Goal: Information Seeking & Learning: Learn about a topic

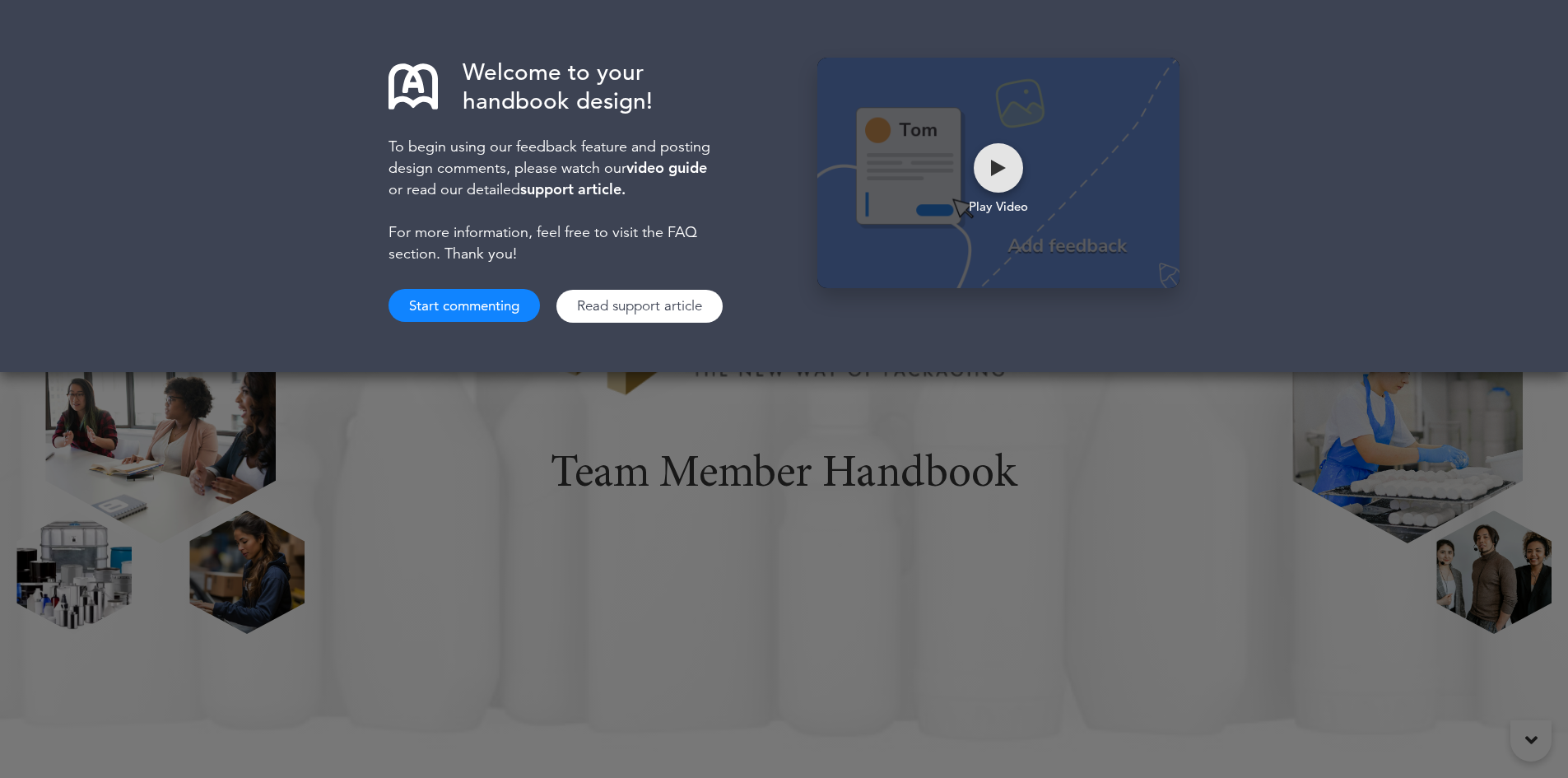
click at [998, 167] on div at bounding box center [999, 168] width 15 height 17
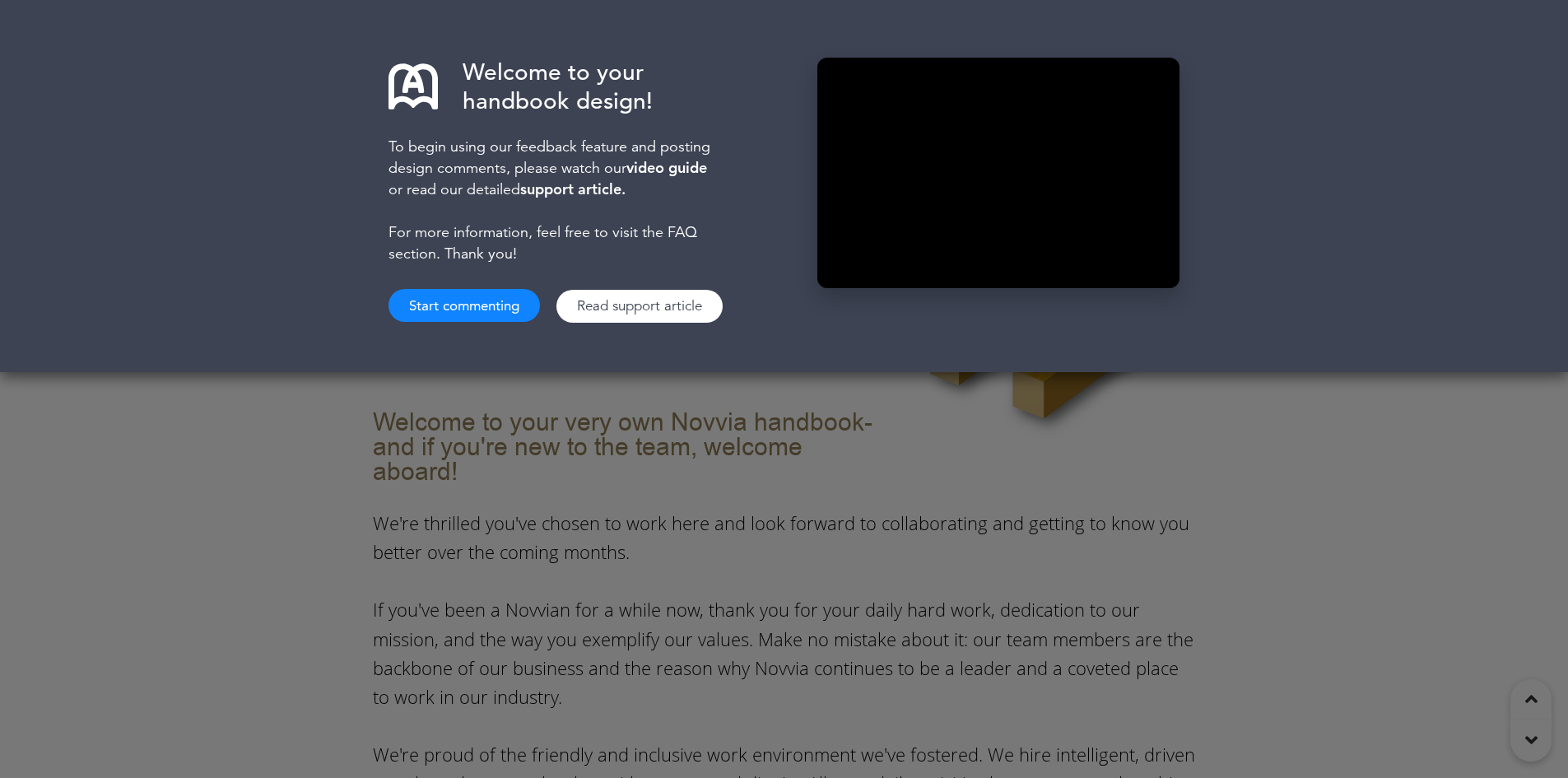
scroll to position [1153, 0]
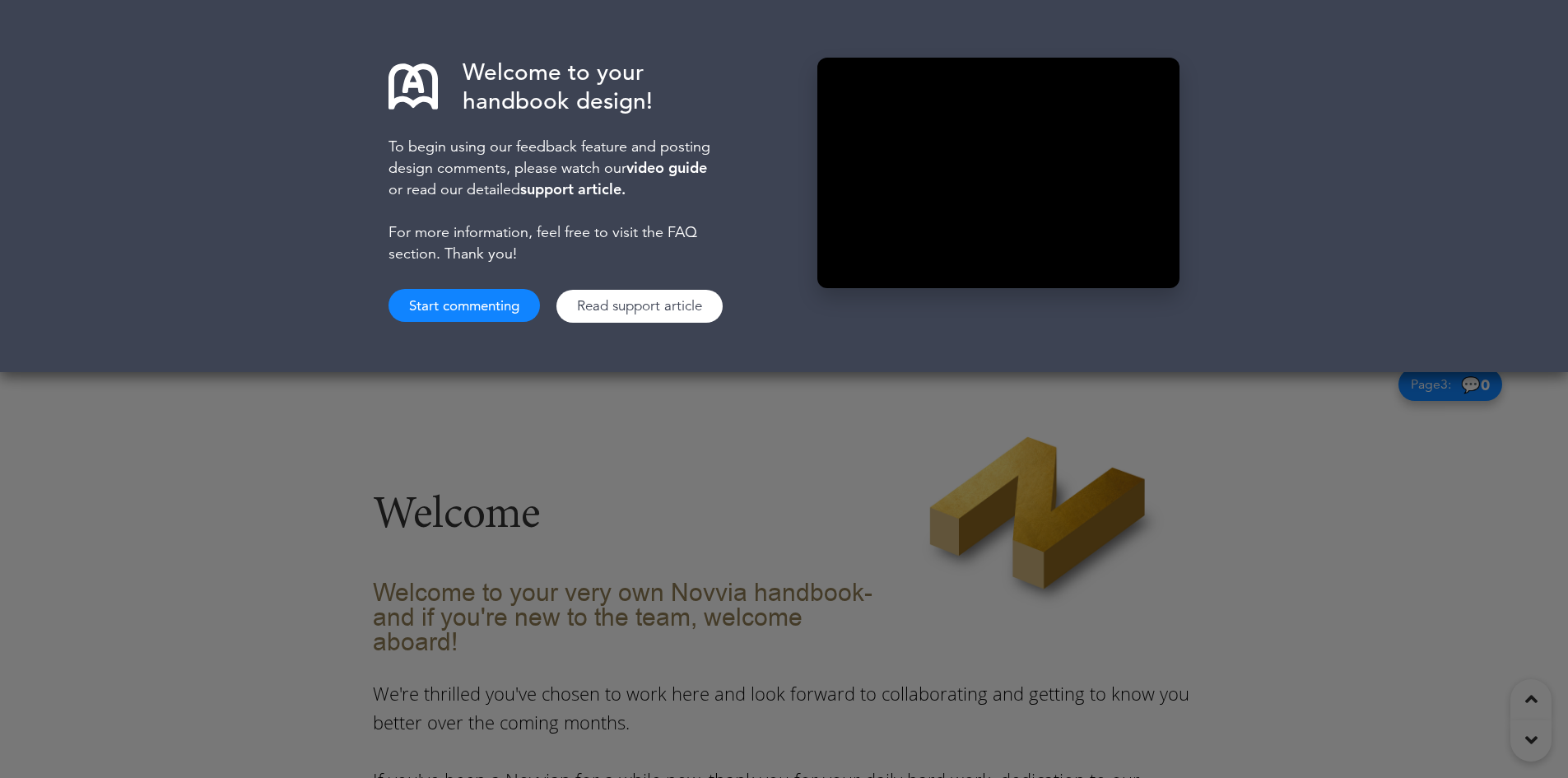
click at [517, 300] on button "Start commenting" at bounding box center [464, 305] width 151 height 33
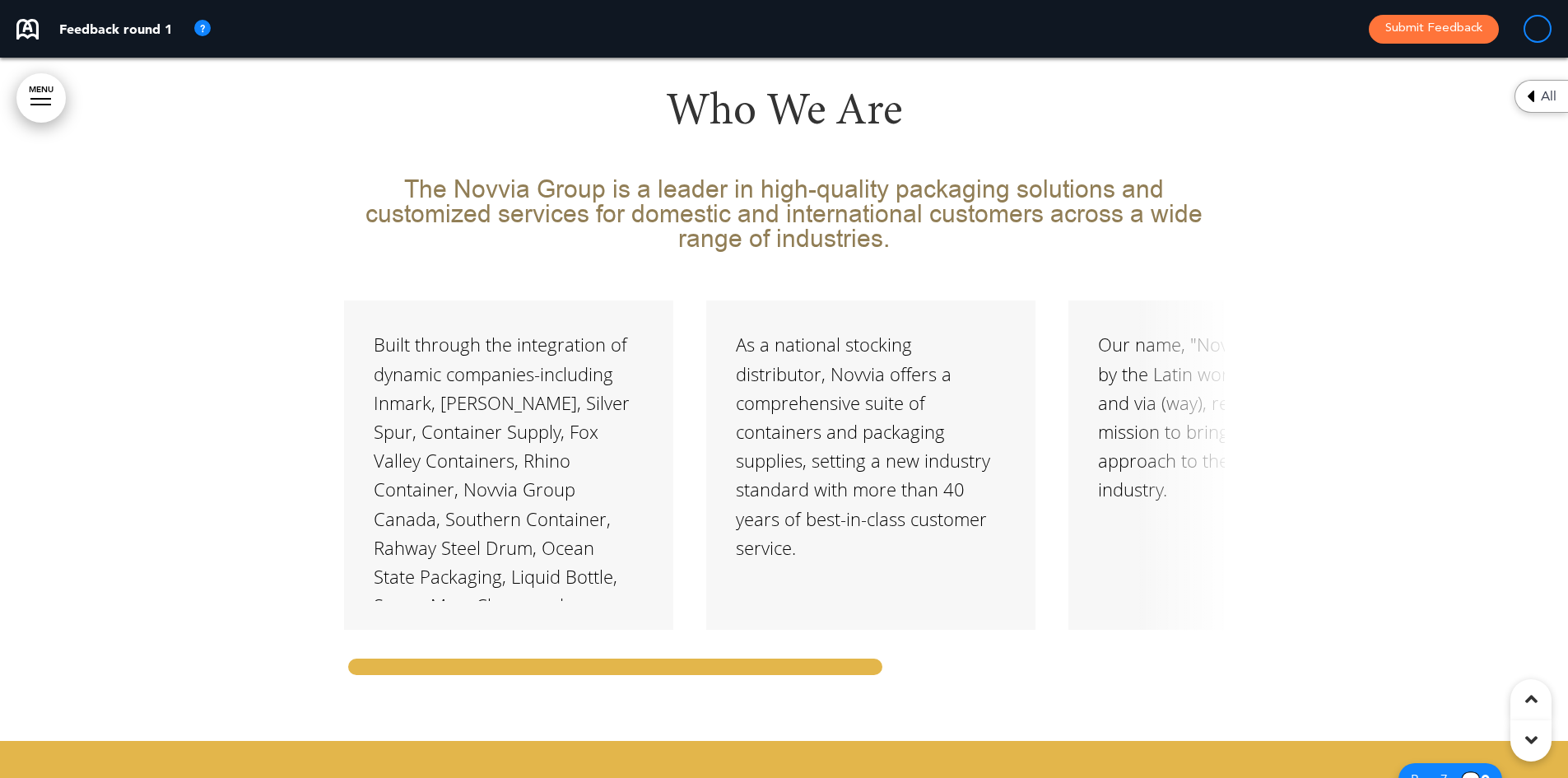
scroll to position [3622, 0]
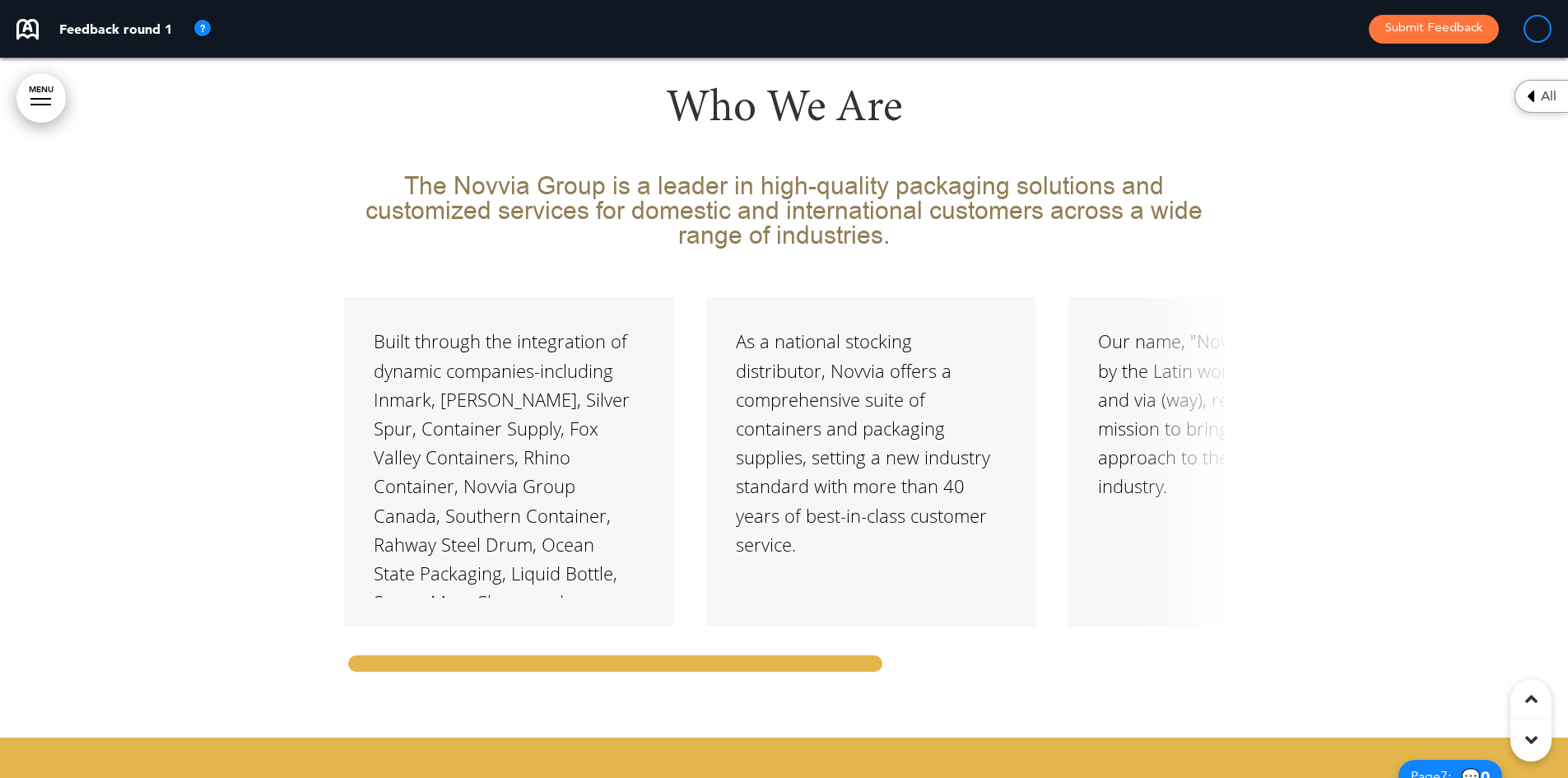
drag, startPoint x: 778, startPoint y: 620, endPoint x: 844, endPoint y: 624, distance: 66.1
click at [844, 624] on div "Built through the integration of dynamic companies-including Inmark, C.L. Smith…" at bounding box center [784, 486] width 881 height 379
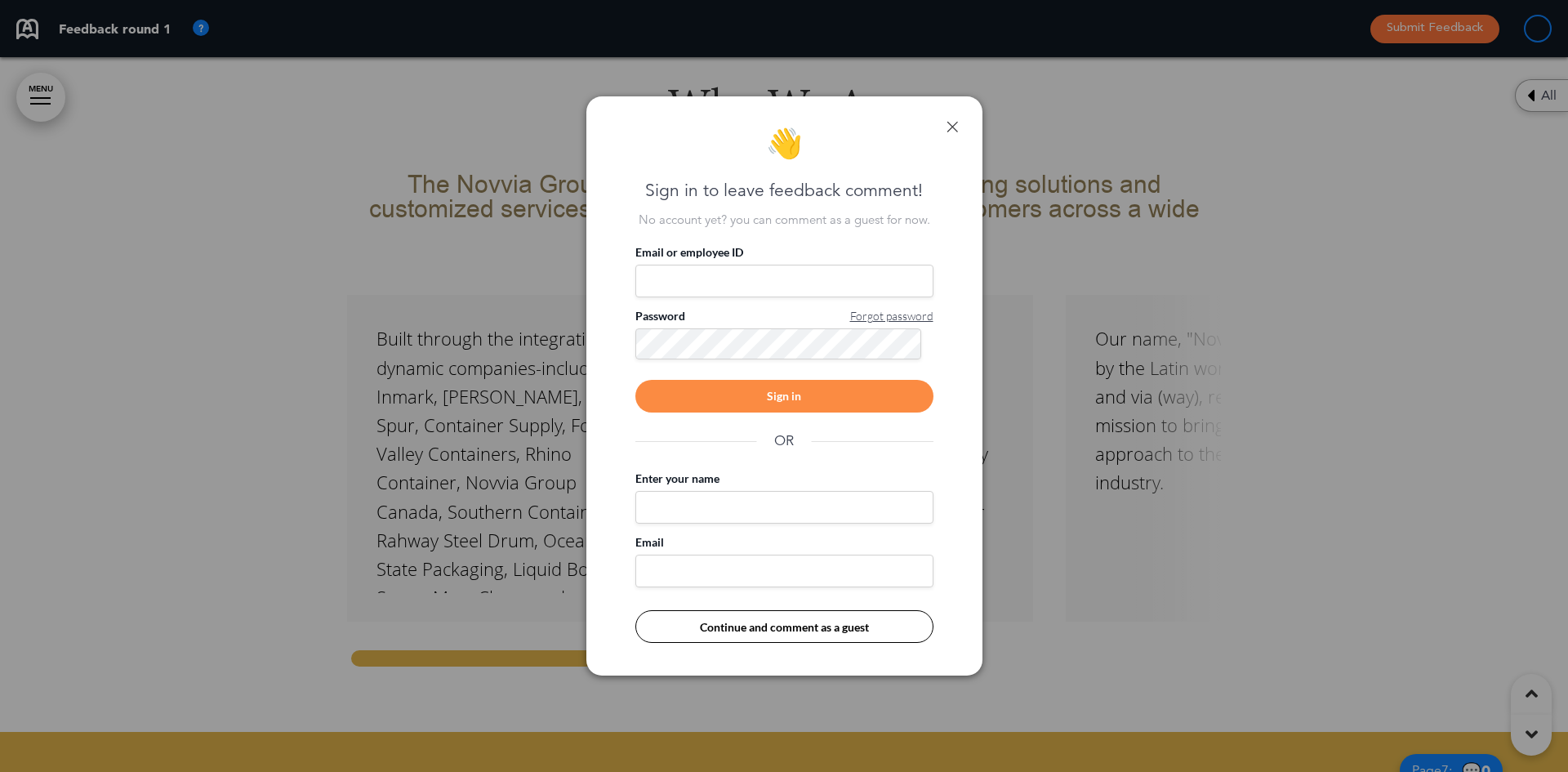
click at [947, 126] on link at bounding box center [953, 127] width 11 height 11
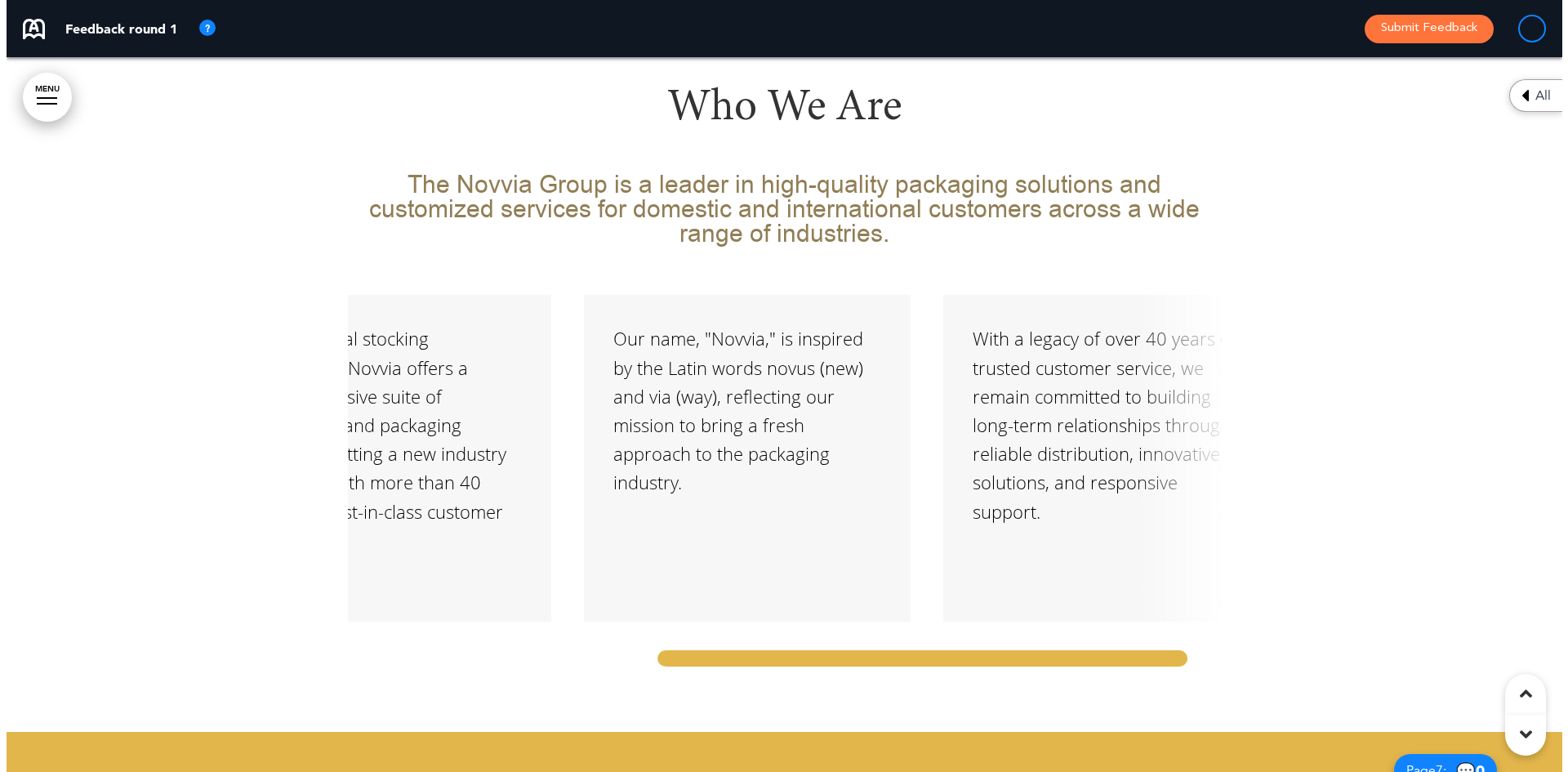
scroll to position [0, 531]
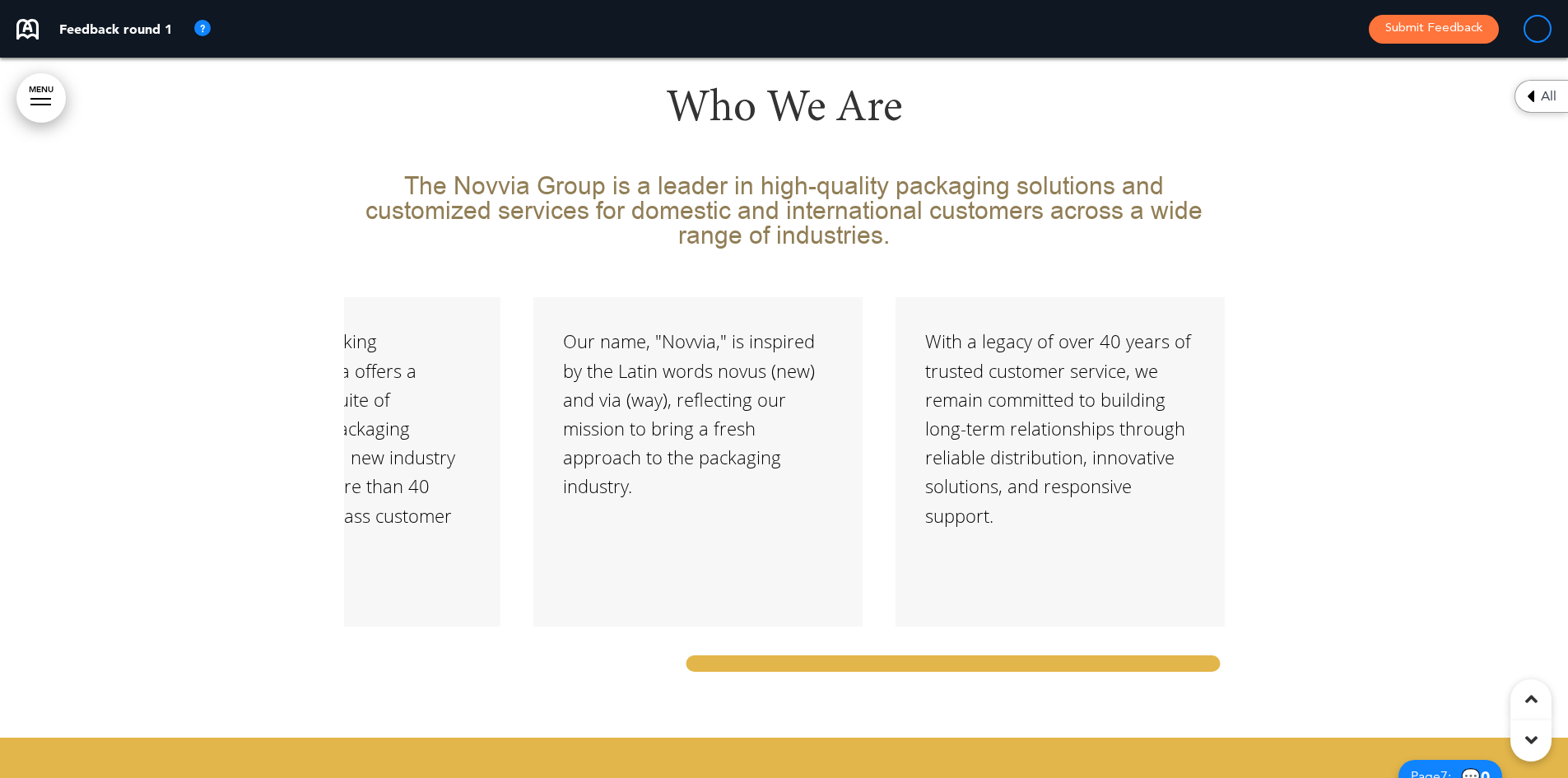
click at [890, 655] on div "Who We Are The Novvia Group is a leader in high-quality packaging solutions and…" at bounding box center [784, 342] width 881 height 790
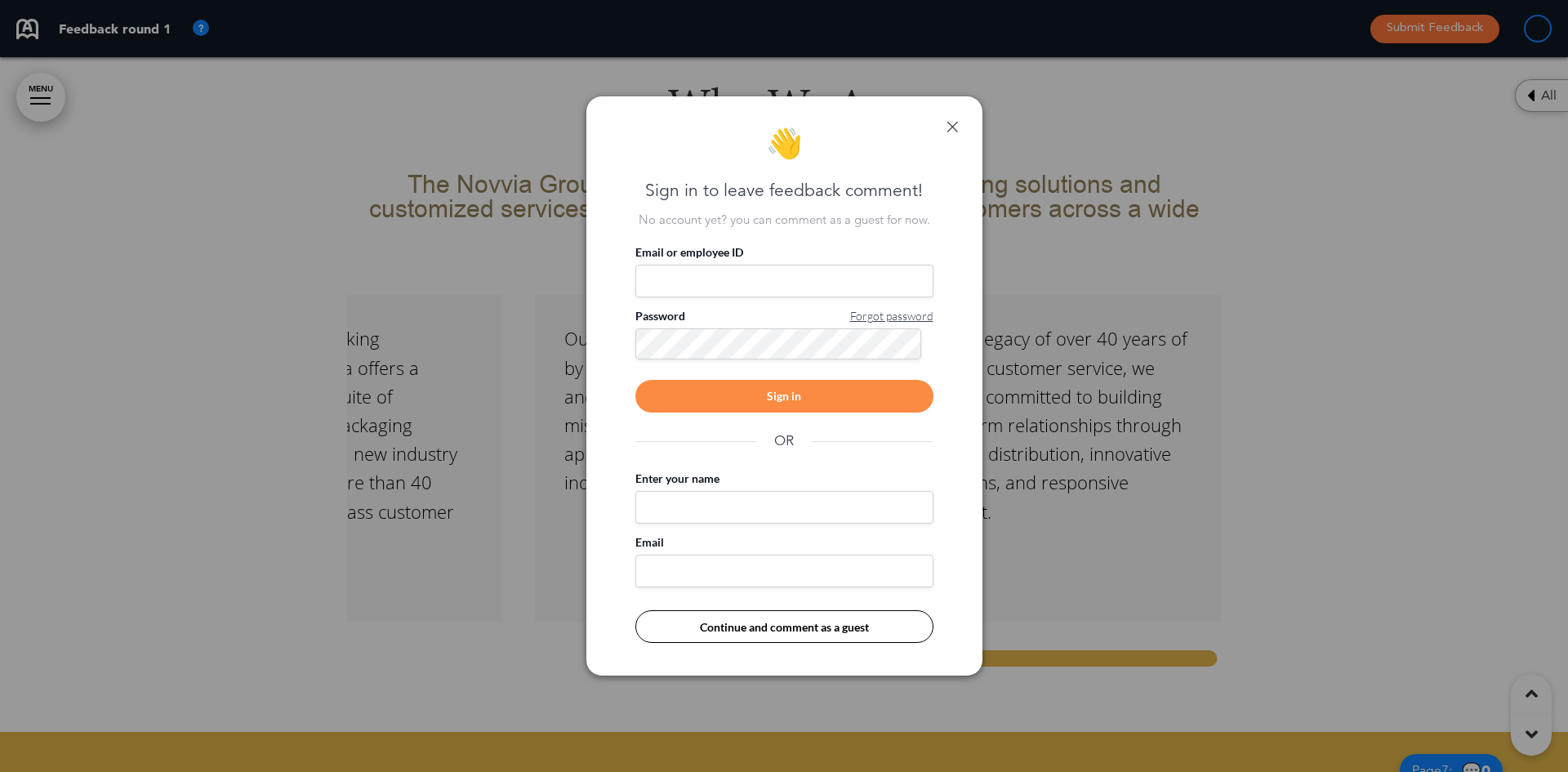
click at [793, 274] on input "Email or employee ID" at bounding box center [785, 281] width 298 height 33
click at [737, 277] on input "Email or employee ID" at bounding box center [785, 281] width 298 height 33
type input "**********"
click at [800, 398] on div "Sign in" at bounding box center [785, 395] width 298 height 33
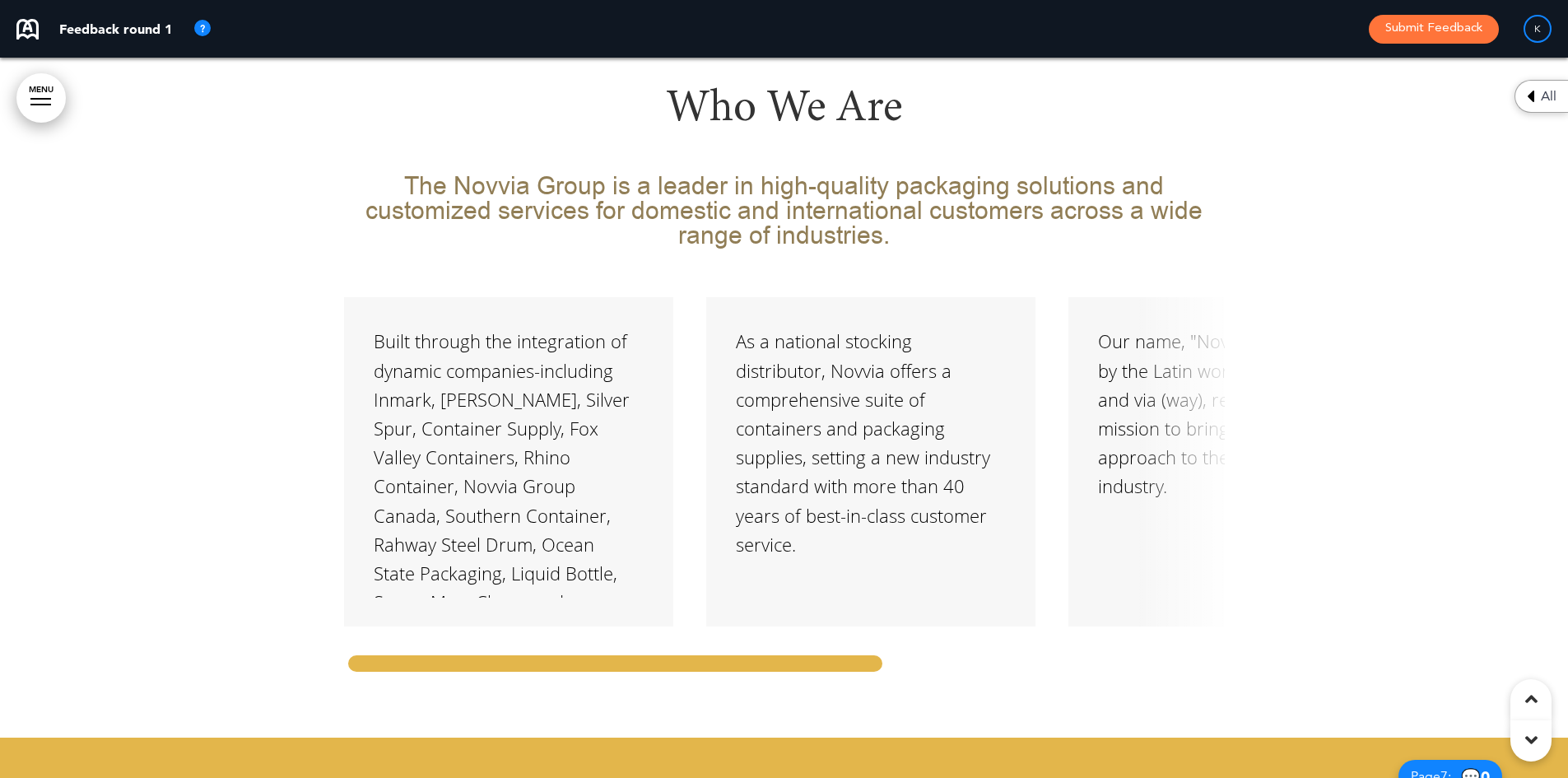
click at [861, 687] on div "Who We Are The Novvia Group is a leader in high-quality packaging solutions and…" at bounding box center [784, 342] width 881 height 790
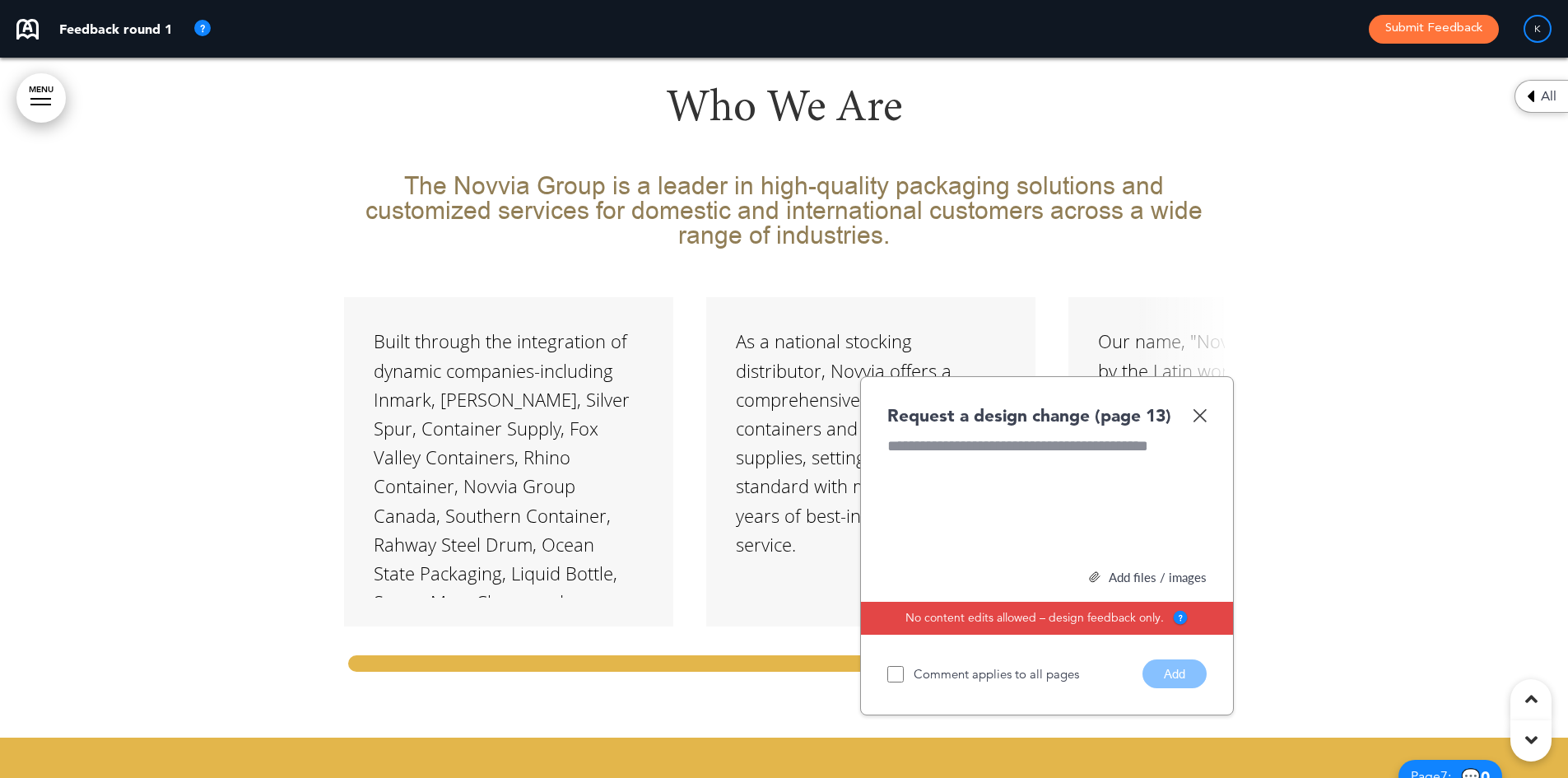
click at [1200, 409] on img at bounding box center [1200, 415] width 14 height 14
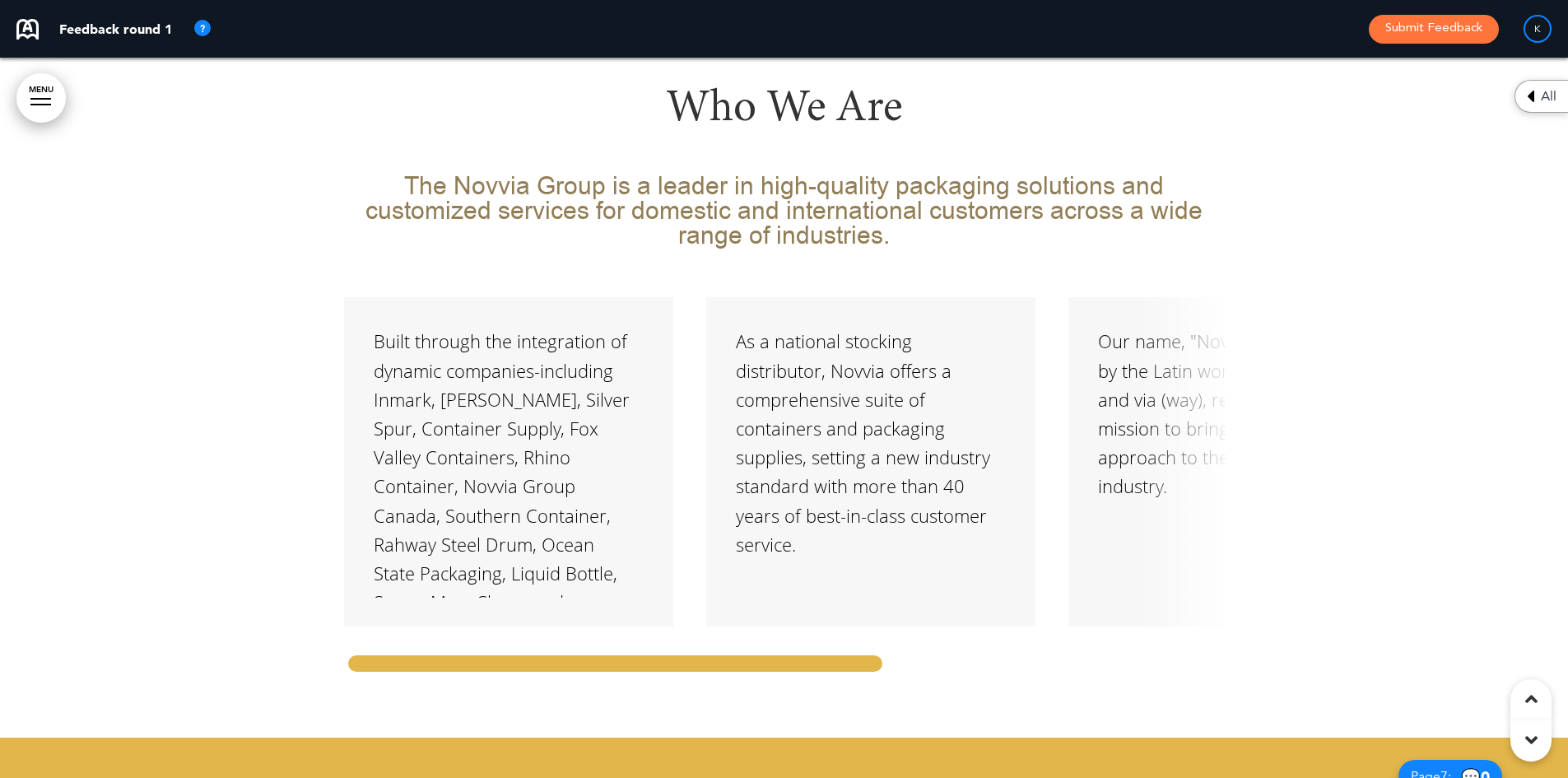
click at [204, 30] on img at bounding box center [202, 28] width 20 height 20
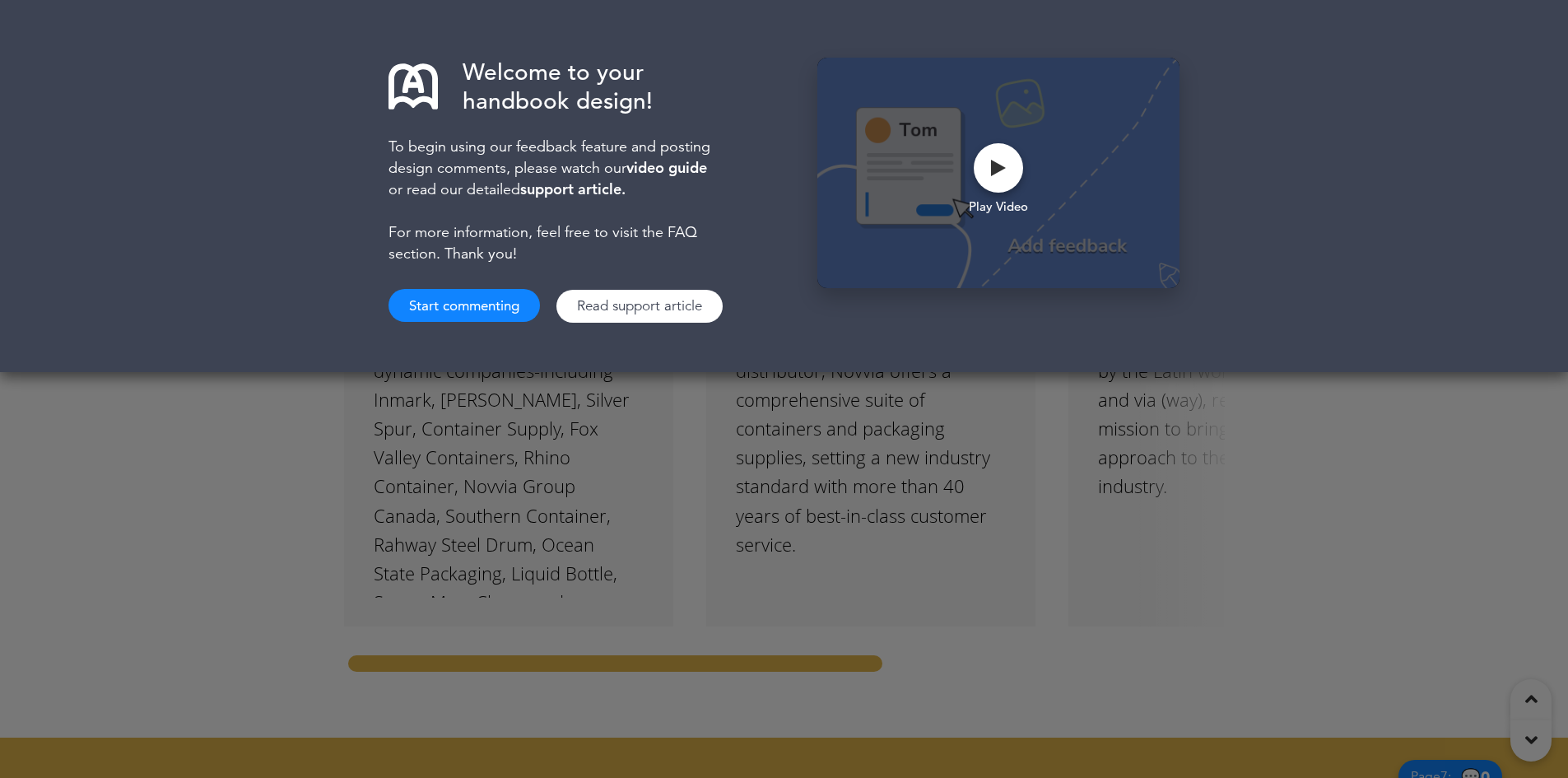
click at [196, 422] on div "Welcome to your handbook design! To begin using our feedback feature and postin…" at bounding box center [784, 389] width 1568 height 778
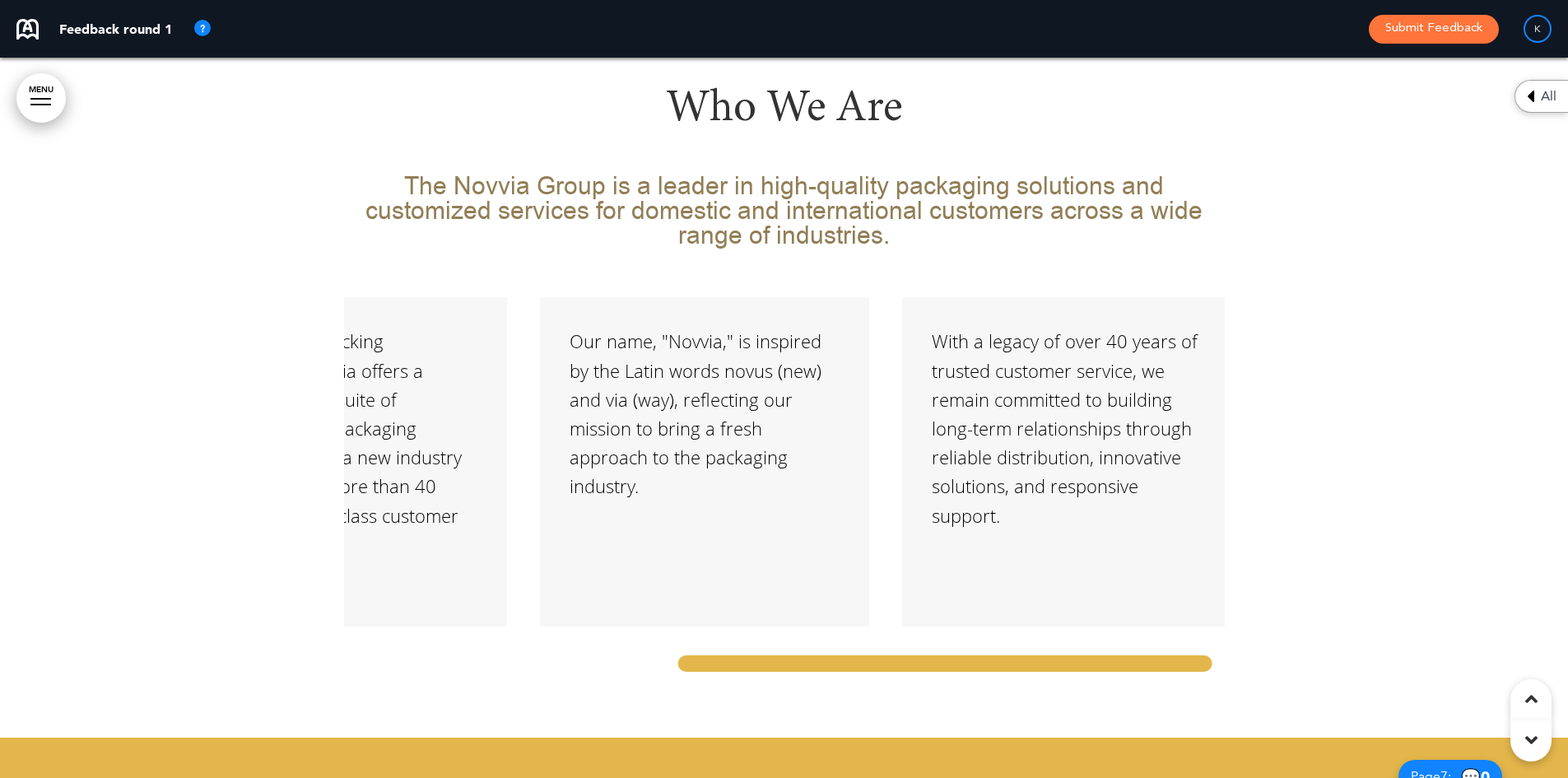
scroll to position [0, 536]
click at [1276, 659] on div "Who We Are The Novvia Group is a leader in high-quality packaging solutions and…" at bounding box center [784, 342] width 1568 height 790
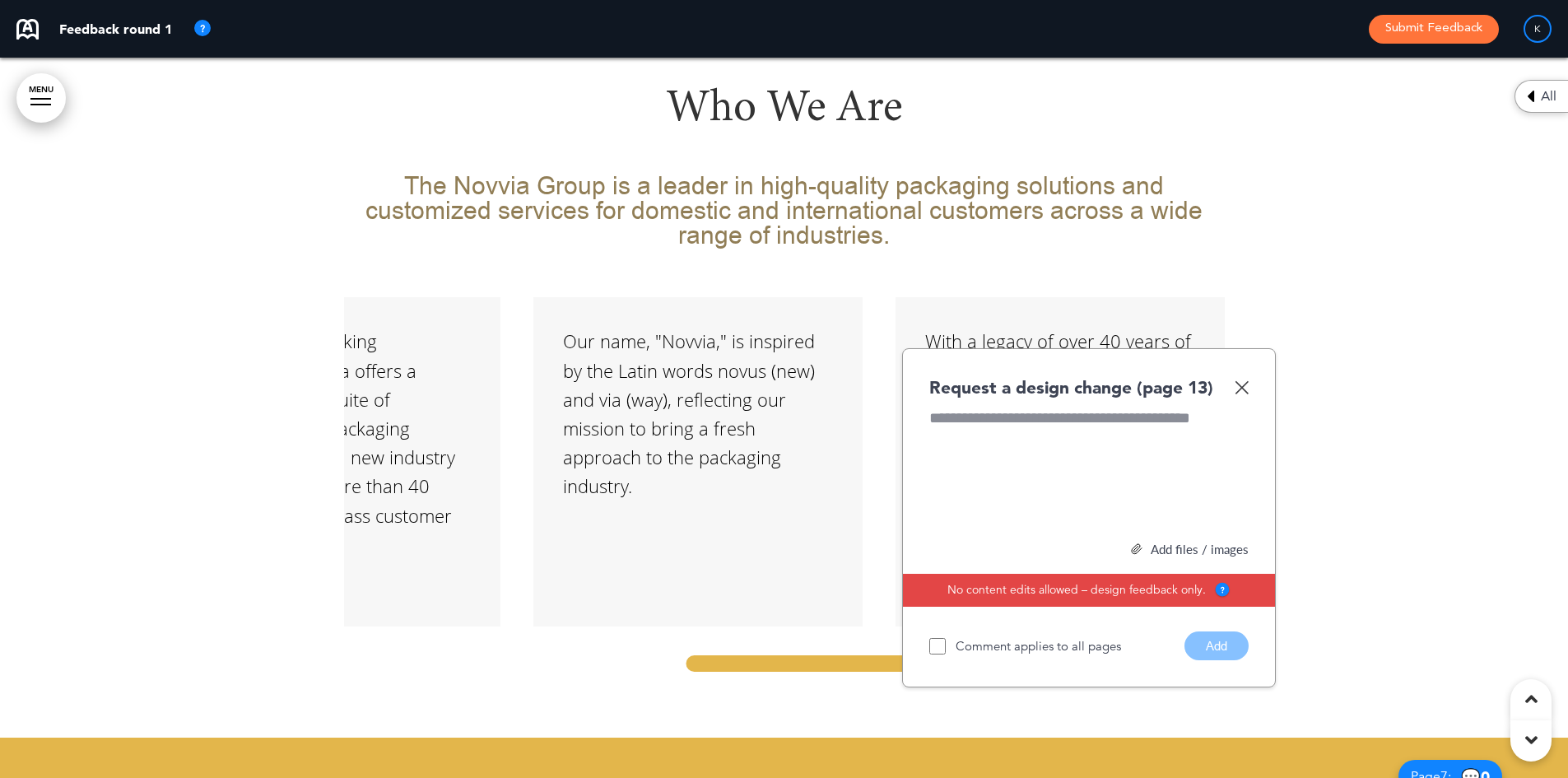
click at [1243, 381] on img at bounding box center [1241, 387] width 14 height 14
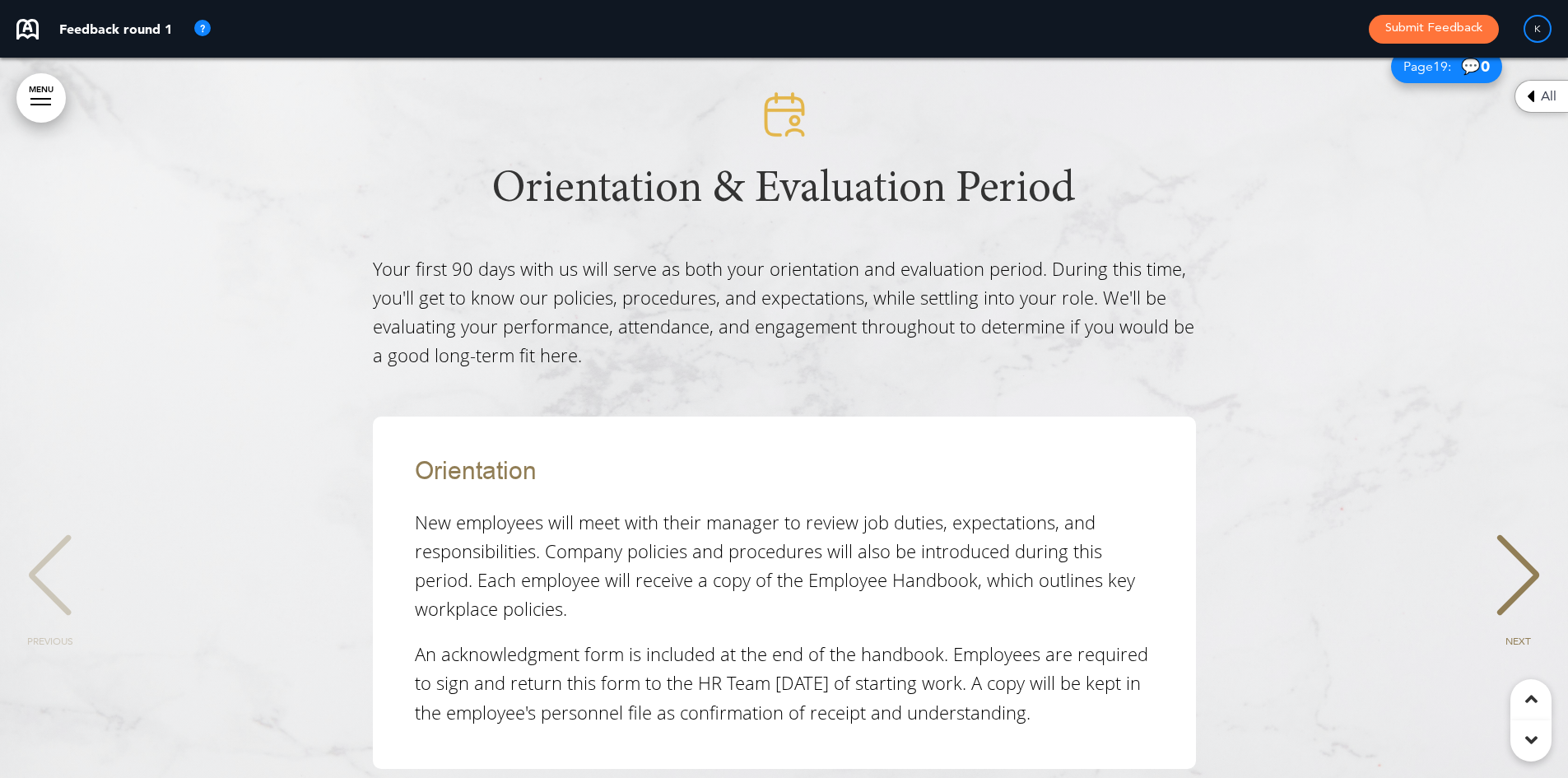
scroll to position [14737, 0]
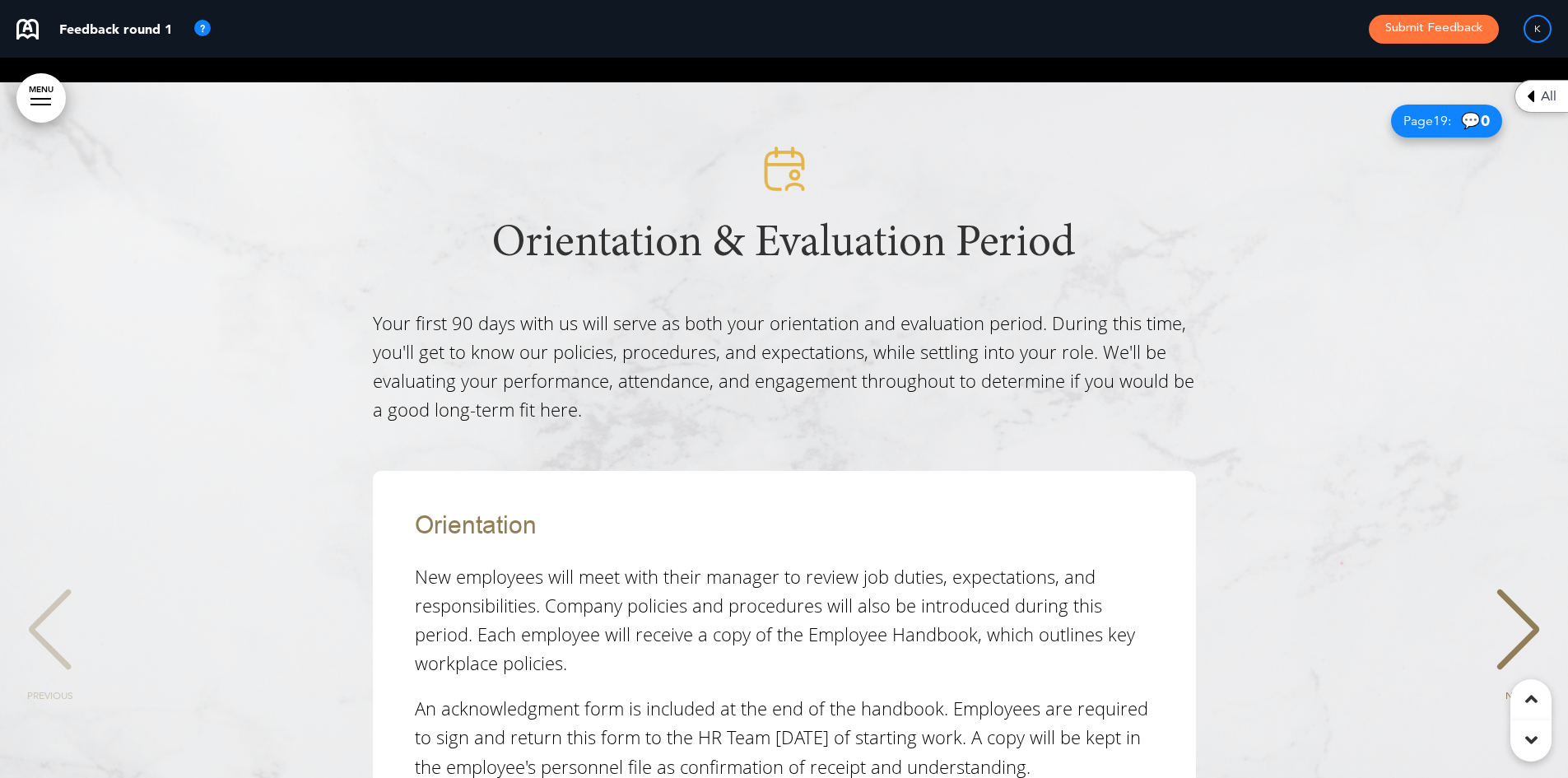
click at [1524, 603] on div "NEXT" at bounding box center [1517, 645] width 50 height 83
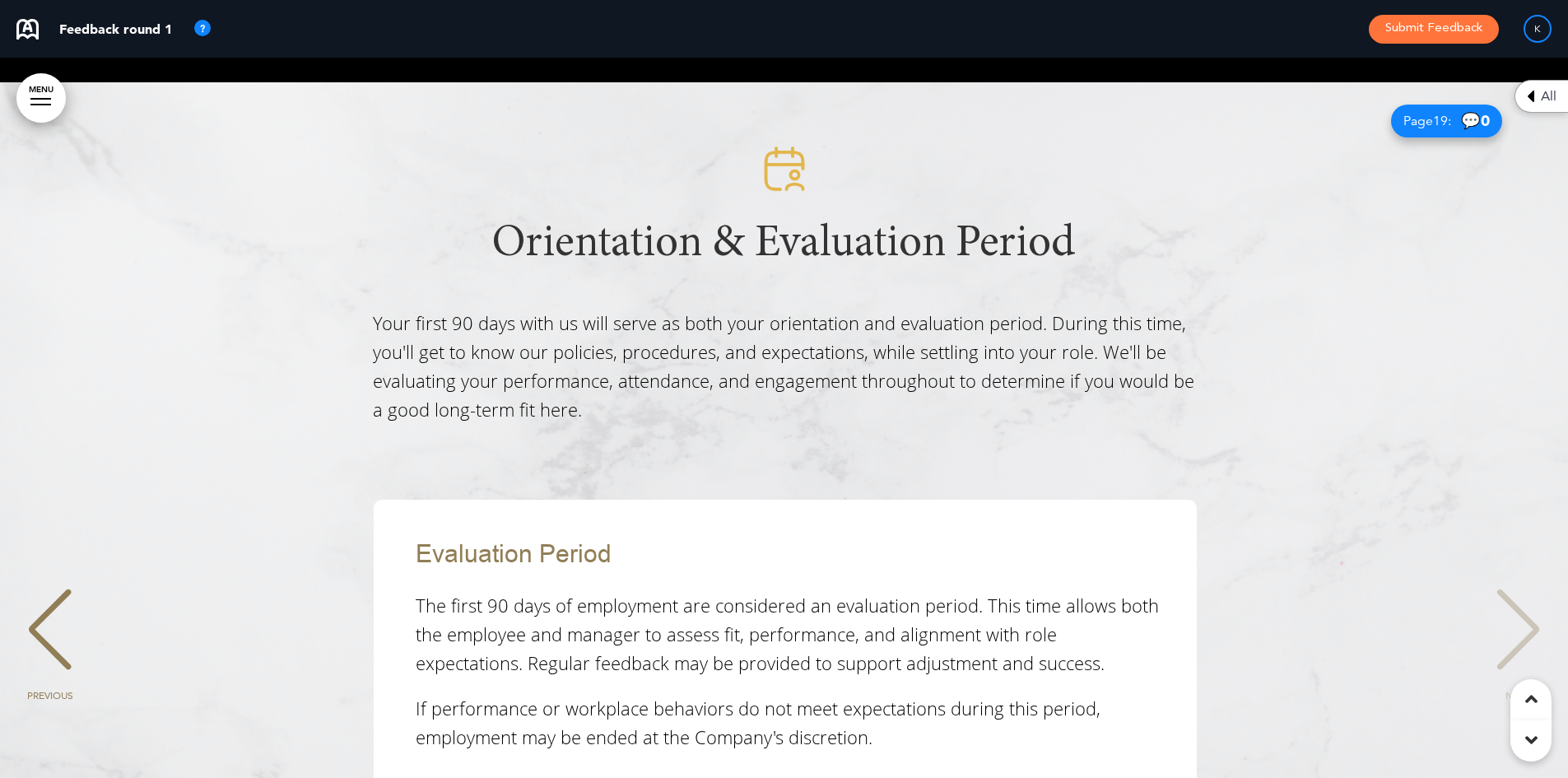
scroll to position [0, 1544]
click at [1524, 603] on div "NEXT" at bounding box center [1517, 645] width 50 height 83
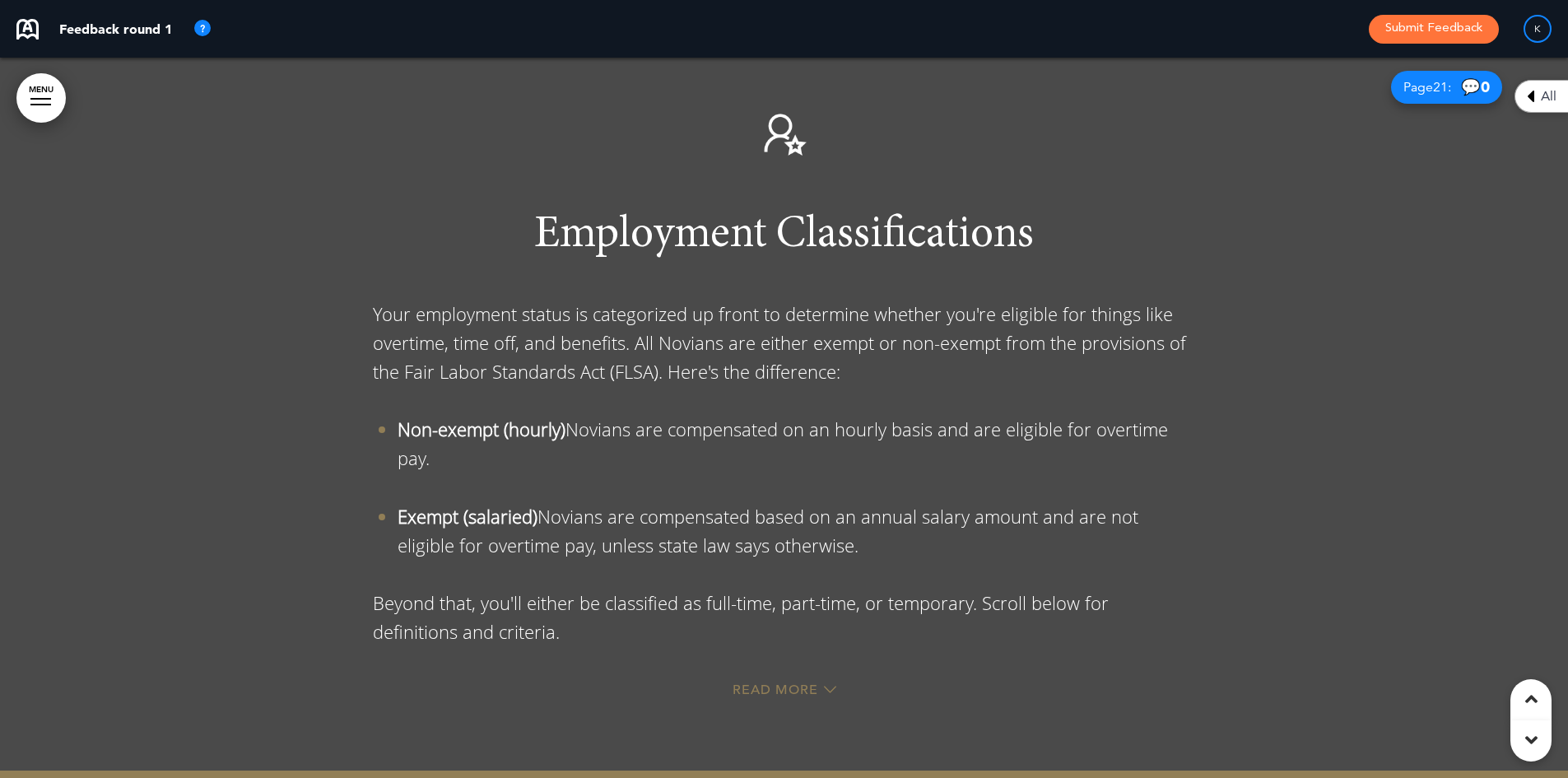
scroll to position [16630, 0]
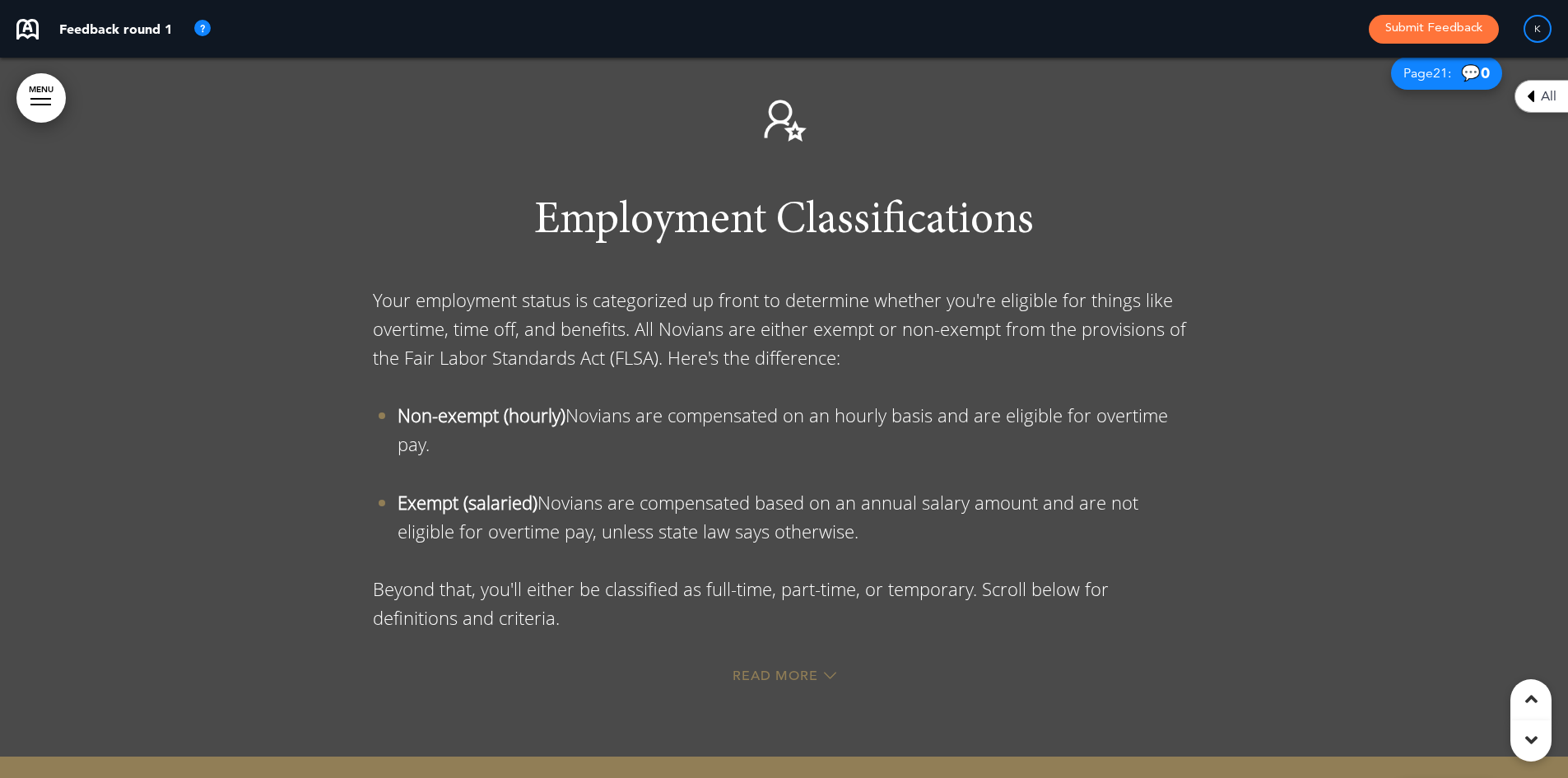
click at [768, 661] on div "Read More" at bounding box center [784, 678] width 823 height 34
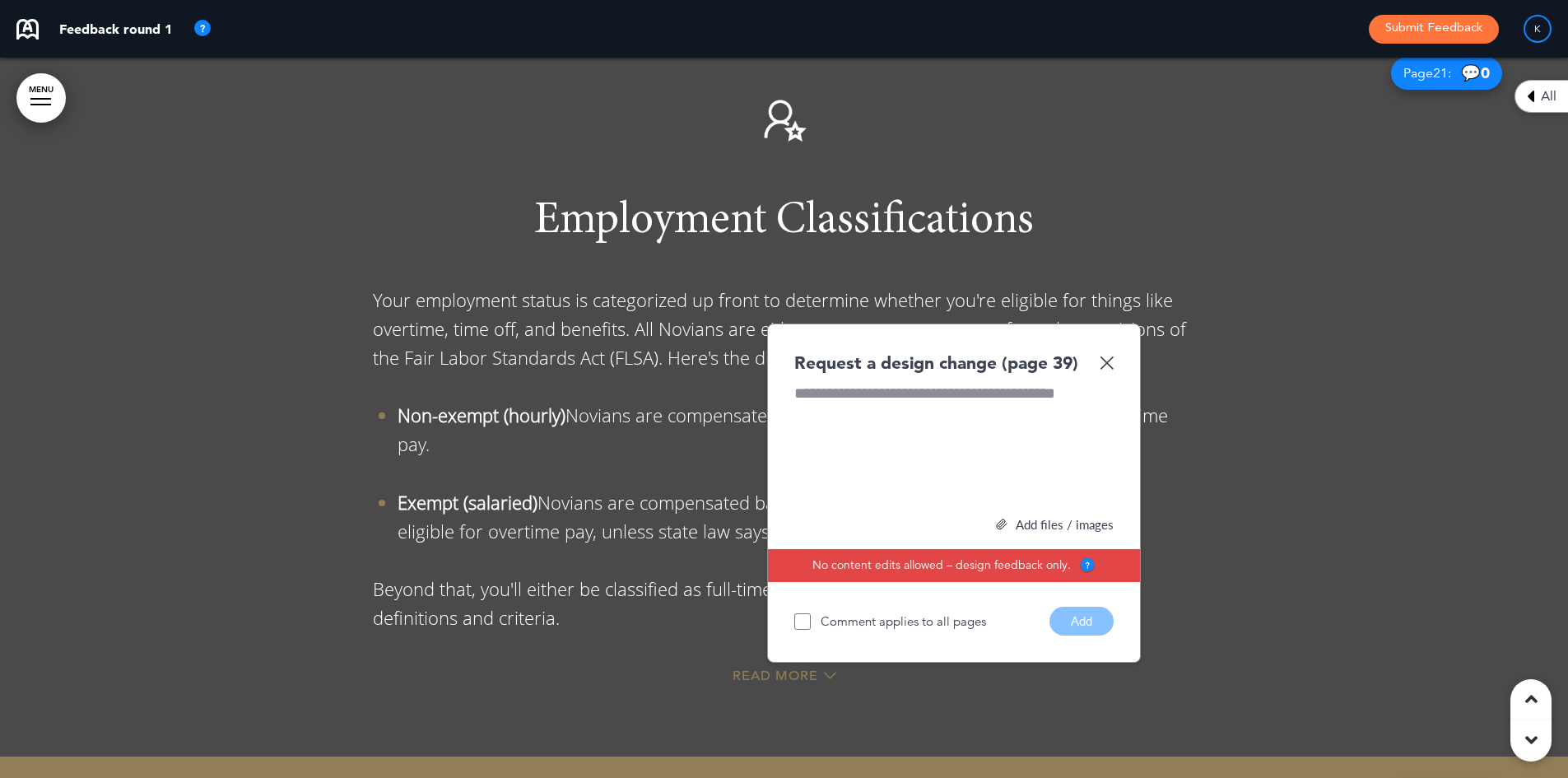
click at [1105, 356] on img at bounding box center [1107, 363] width 14 height 14
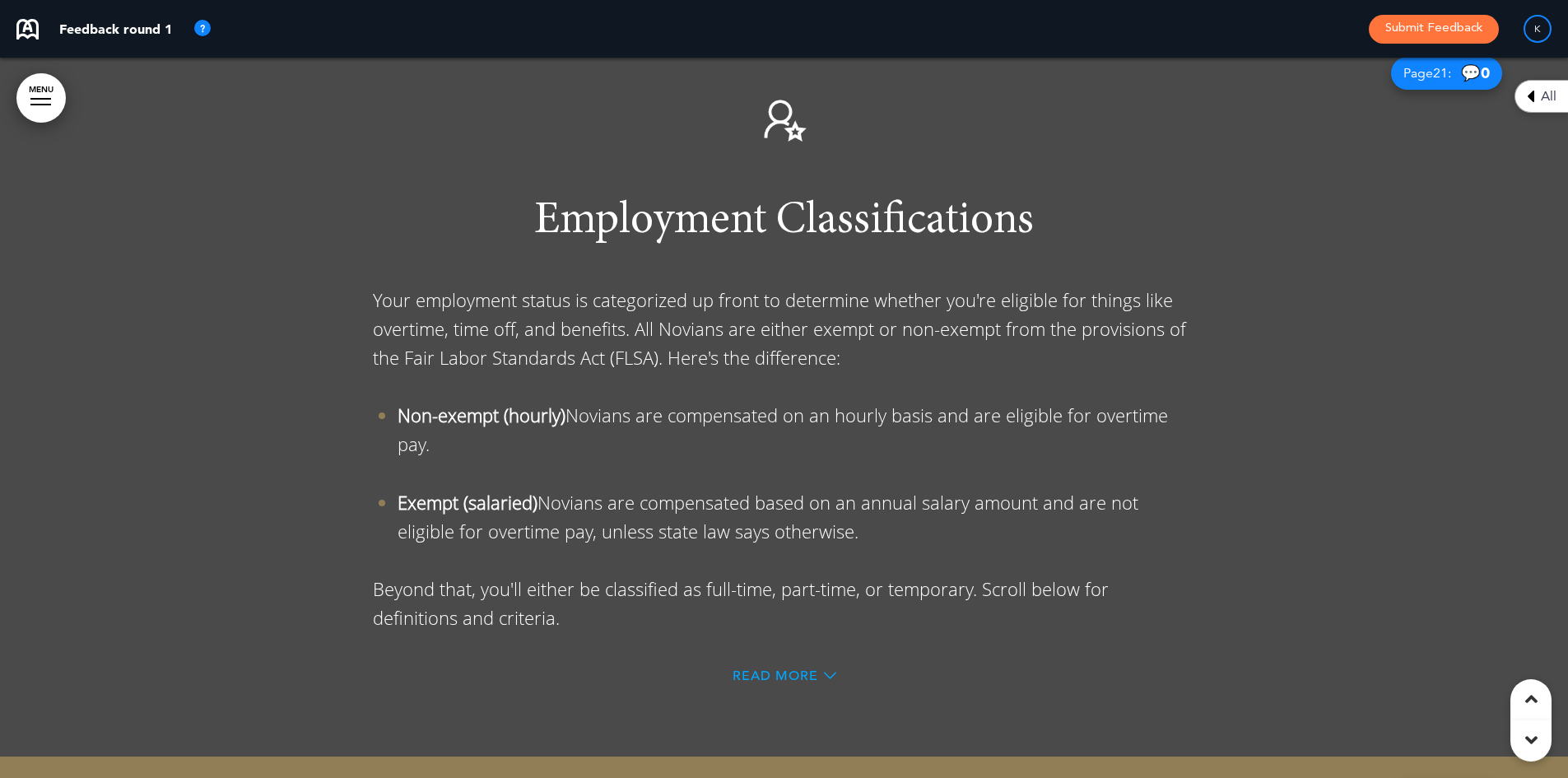
click at [761, 669] on span "Read More" at bounding box center [775, 676] width 85 height 13
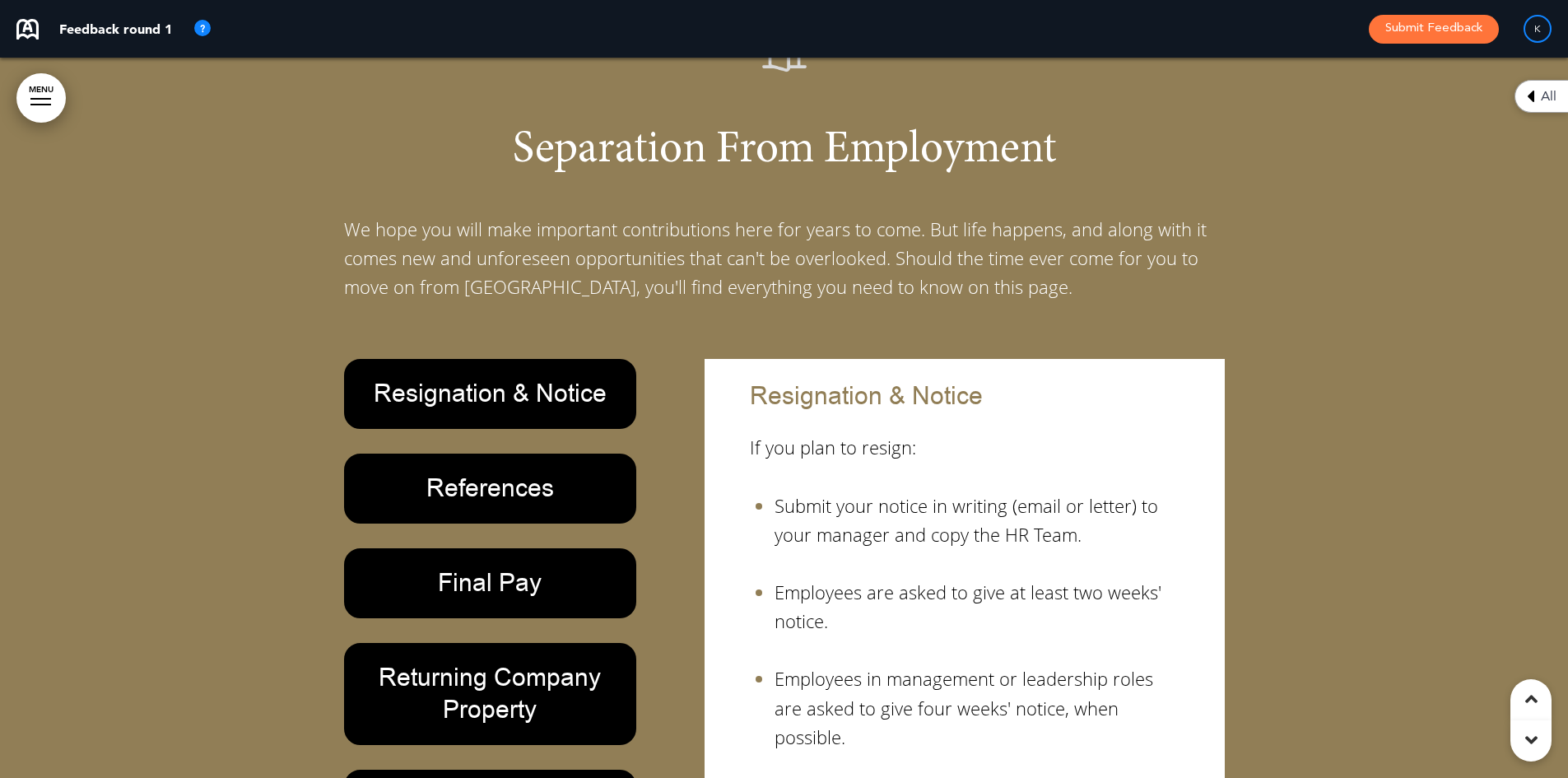
scroll to position [17700, 0]
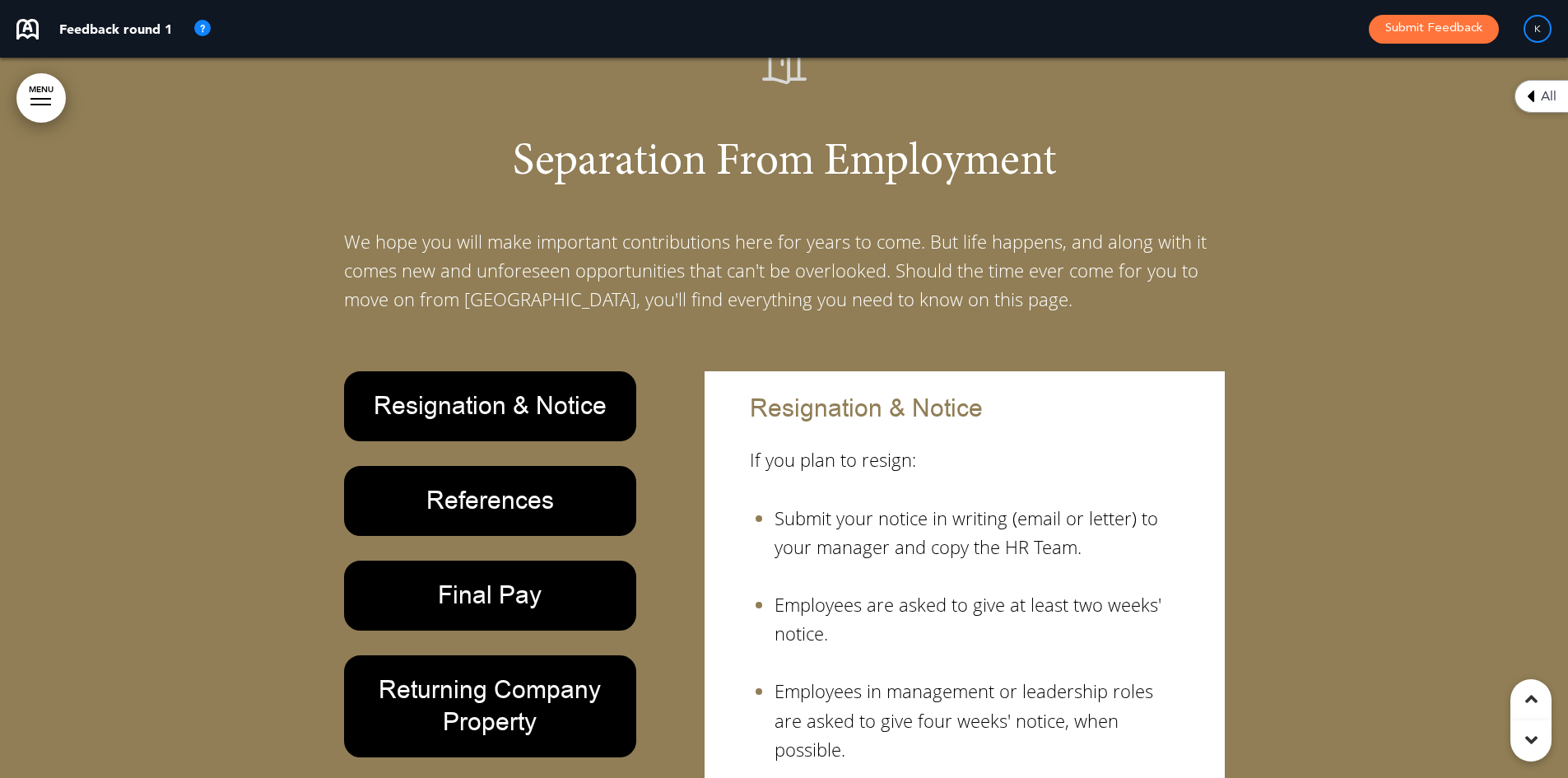
click at [538, 390] on h6 "Resignation & Notice" at bounding box center [490, 406] width 256 height 32
click at [532, 485] on h6 "References" at bounding box center [490, 501] width 256 height 32
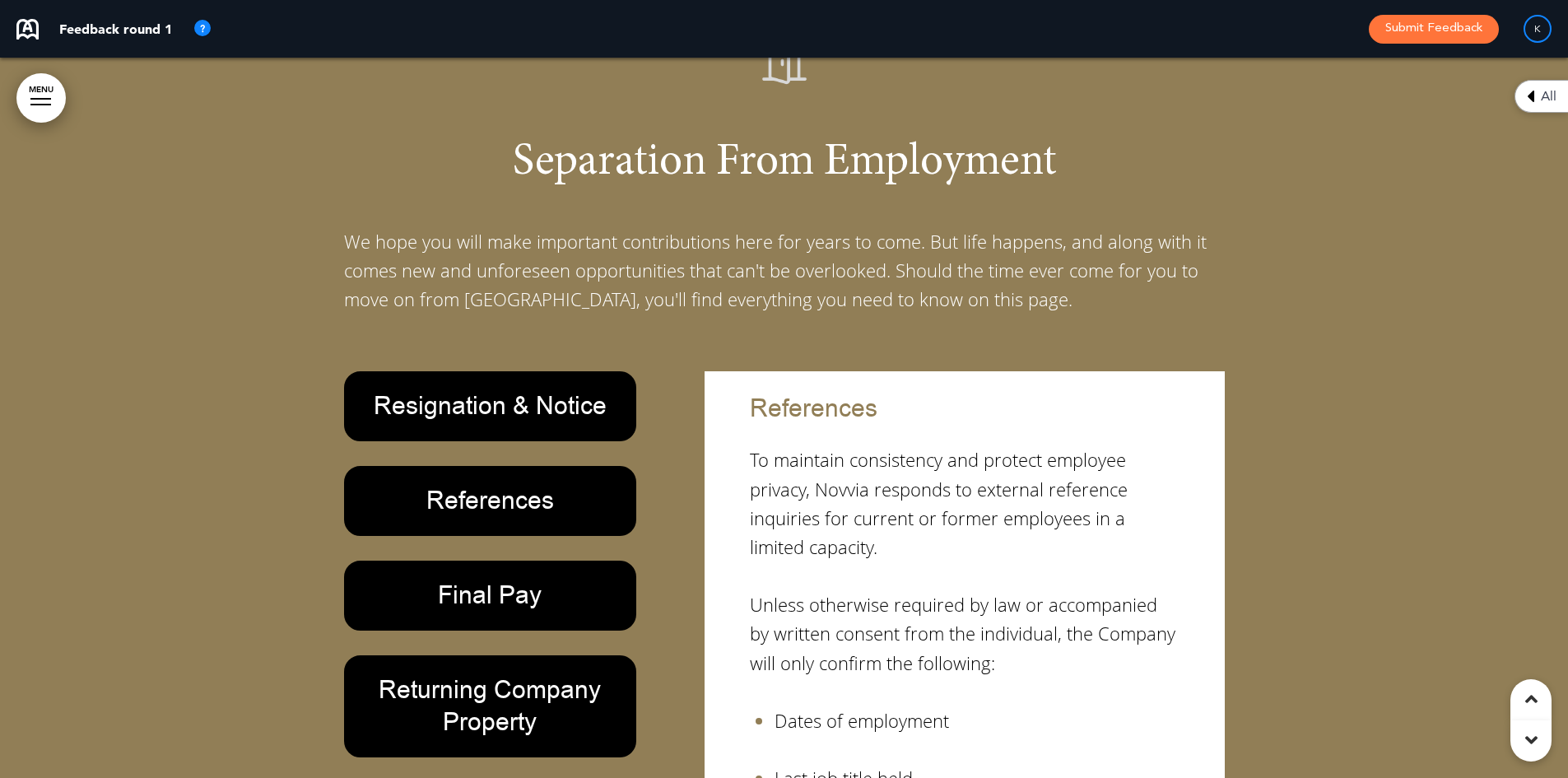
click at [507, 580] on h6 "Final Pay" at bounding box center [490, 596] width 256 height 32
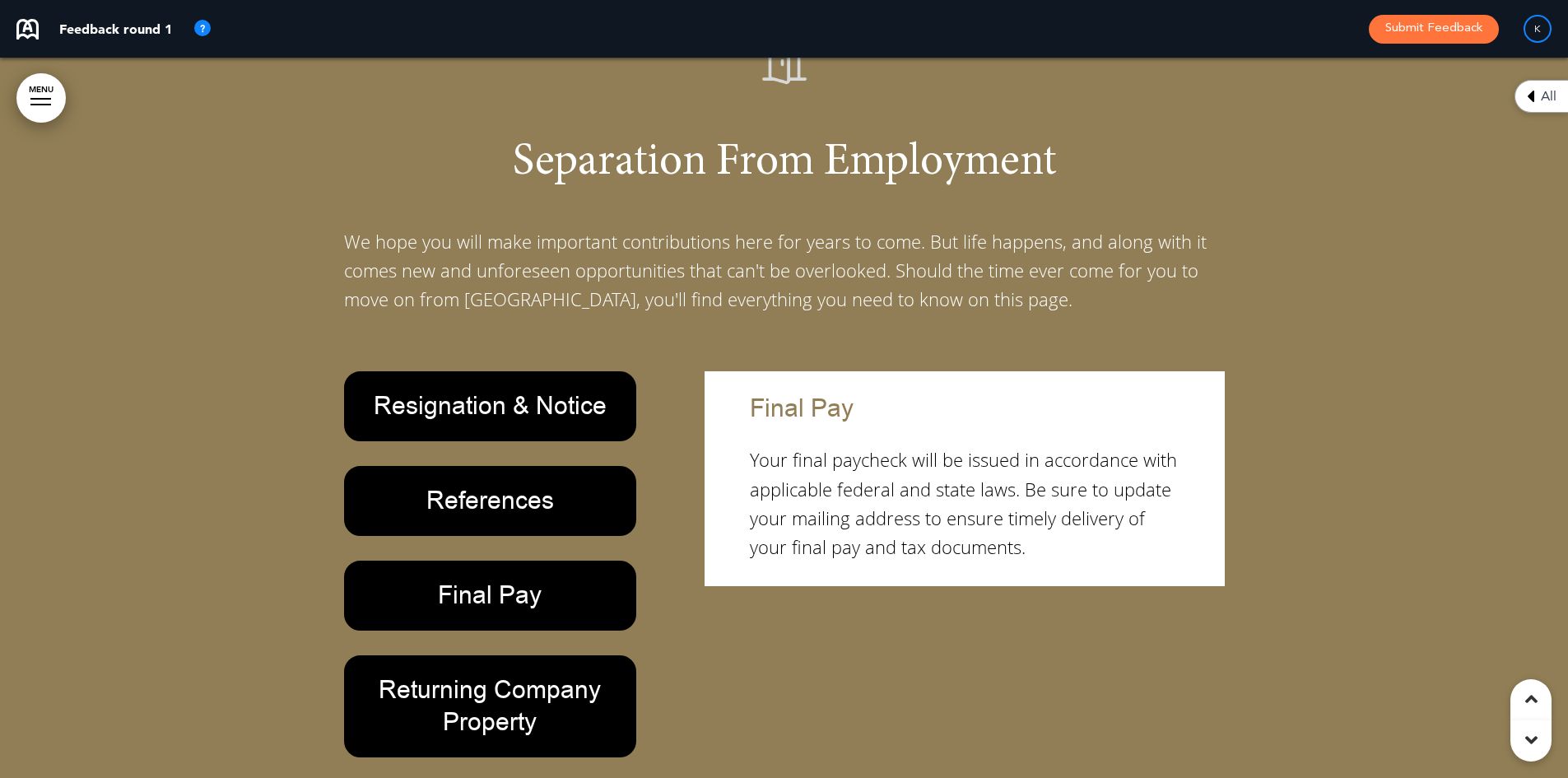
click at [473, 675] on h6 "Returning Company Property" at bounding box center [490, 707] width 256 height 64
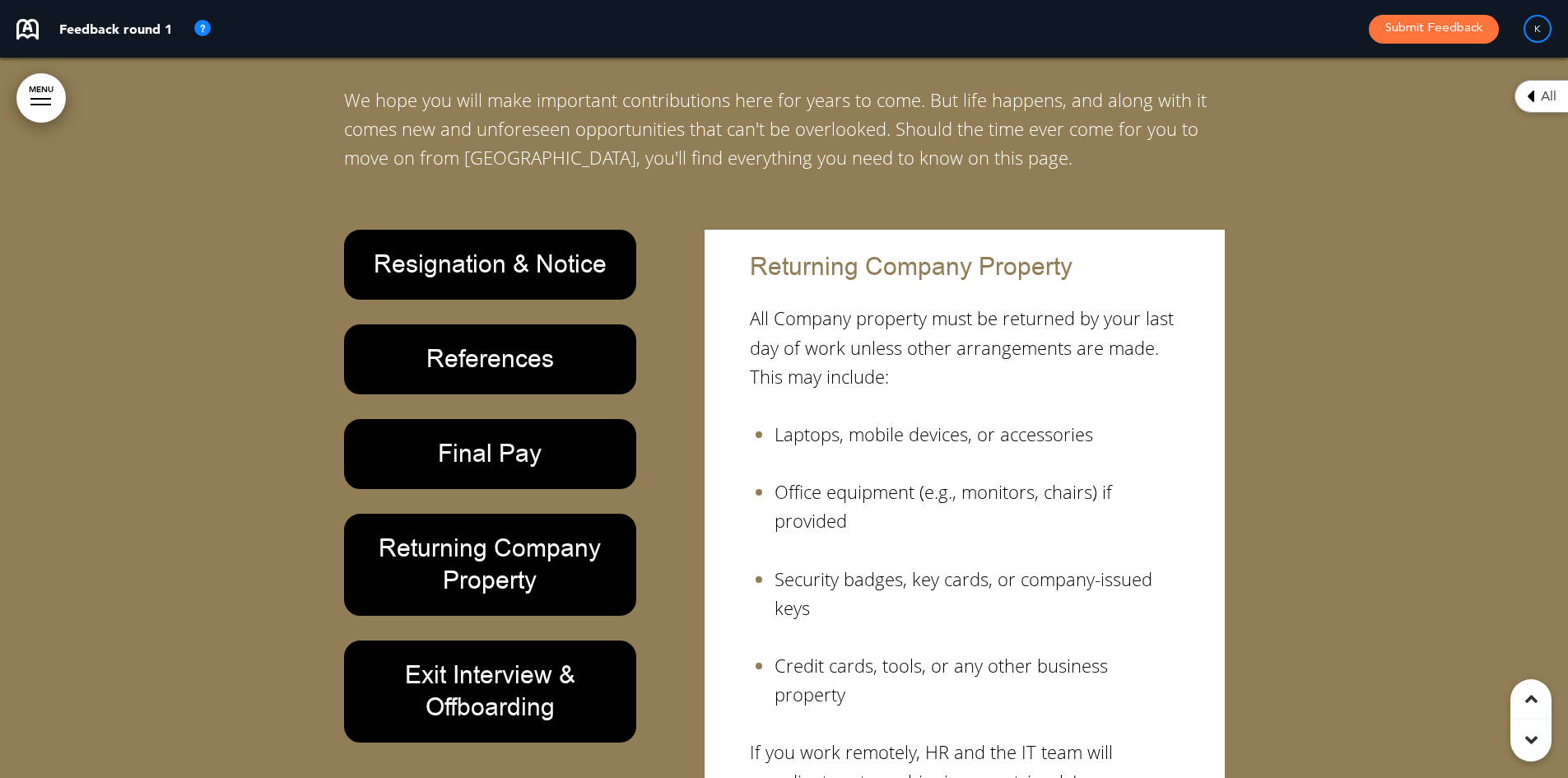
scroll to position [17865, 0]
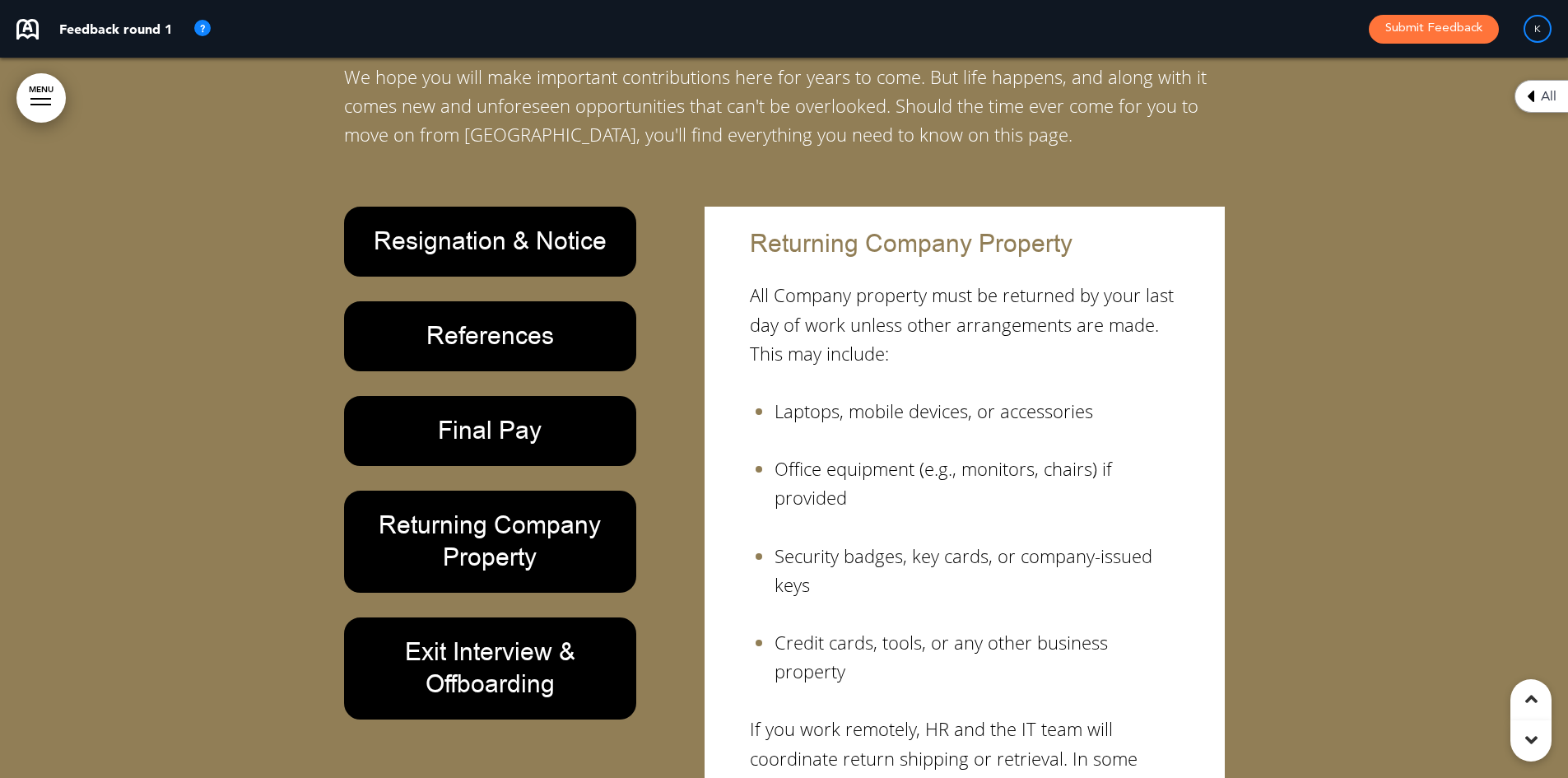
click at [473, 636] on h6 "Exit Interview & Offboarding" at bounding box center [490, 668] width 256 height 64
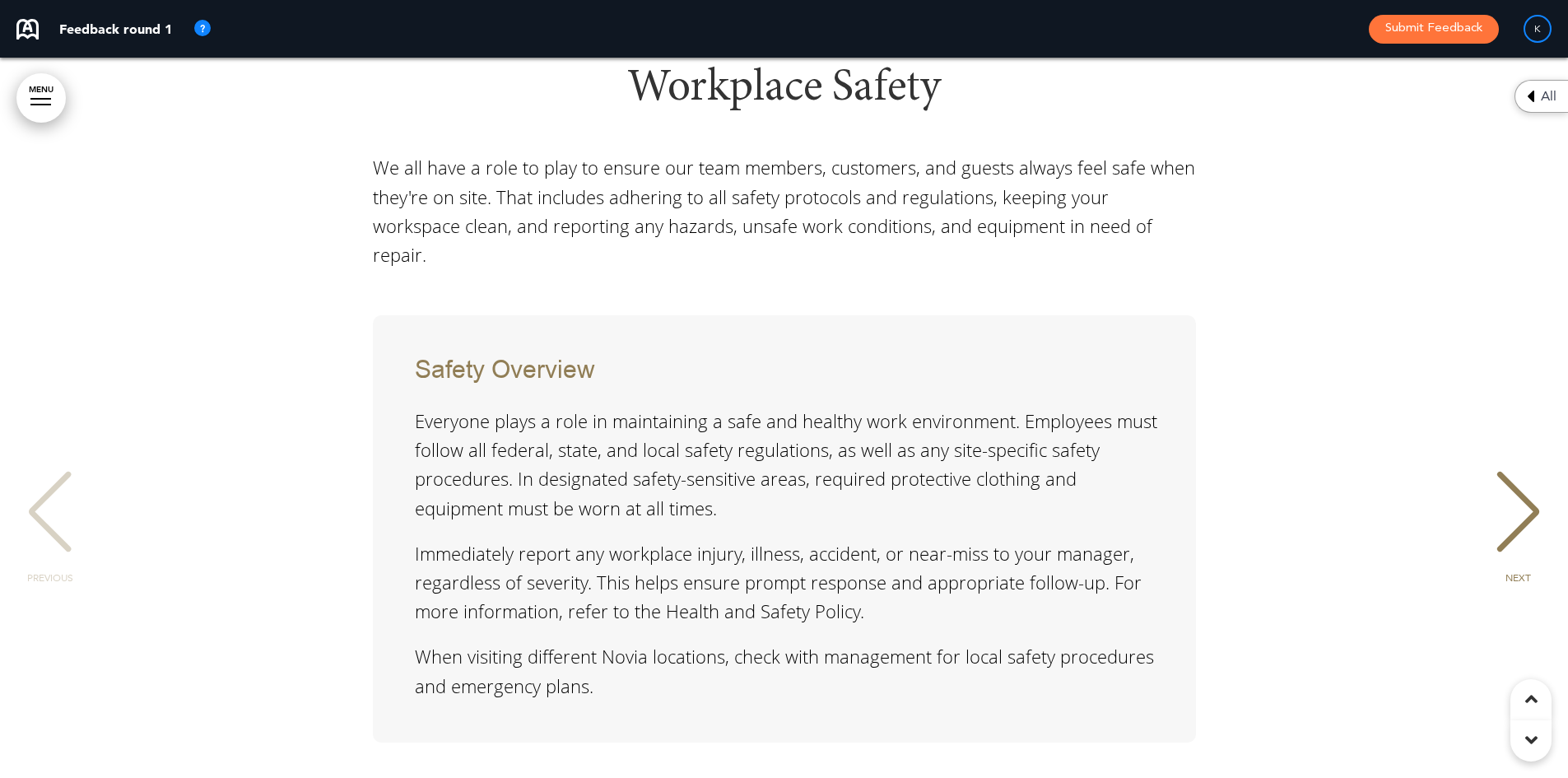
scroll to position [19512, 0]
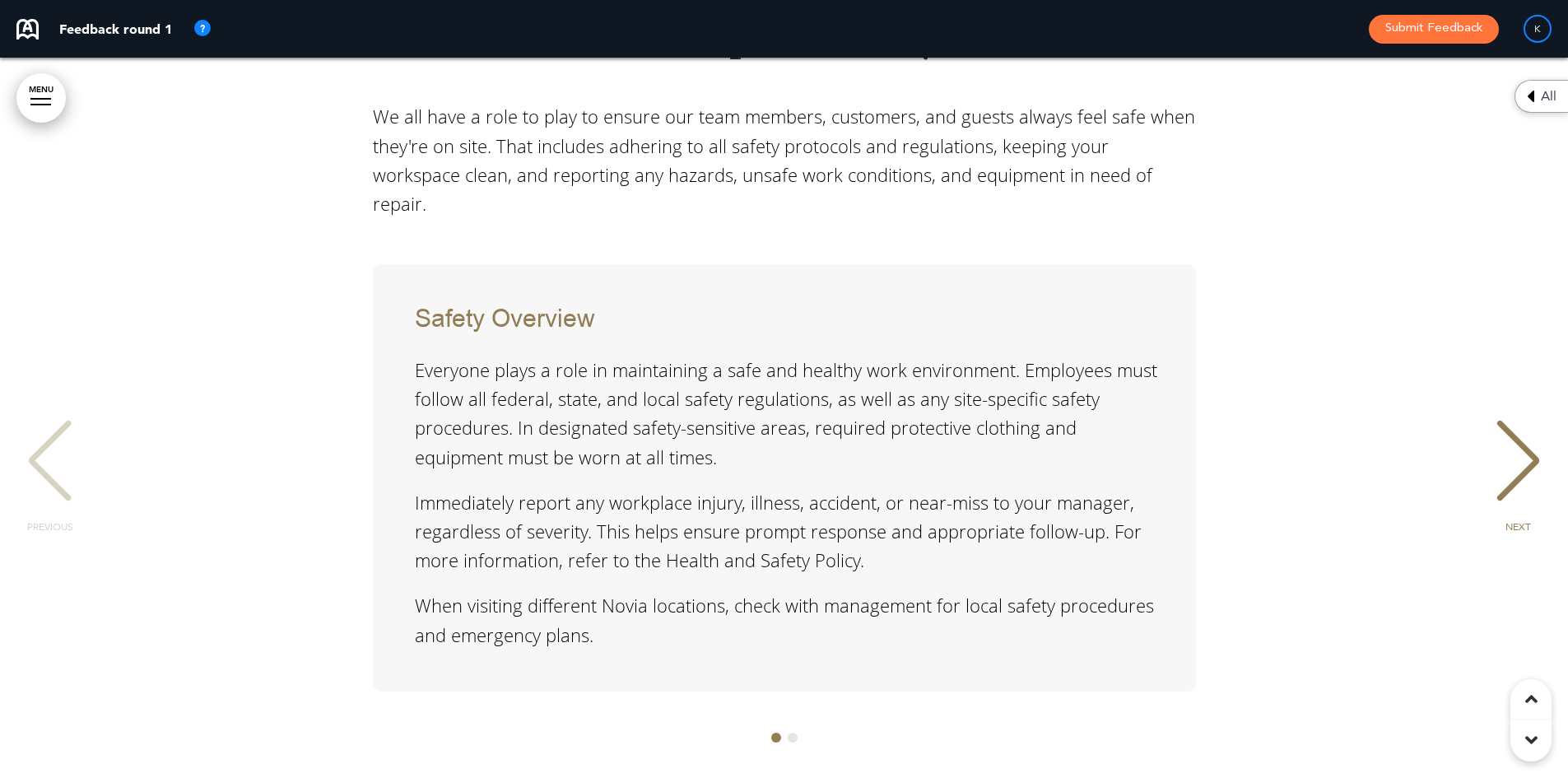
click at [1528, 435] on div "NEXT" at bounding box center [1517, 476] width 50 height 83
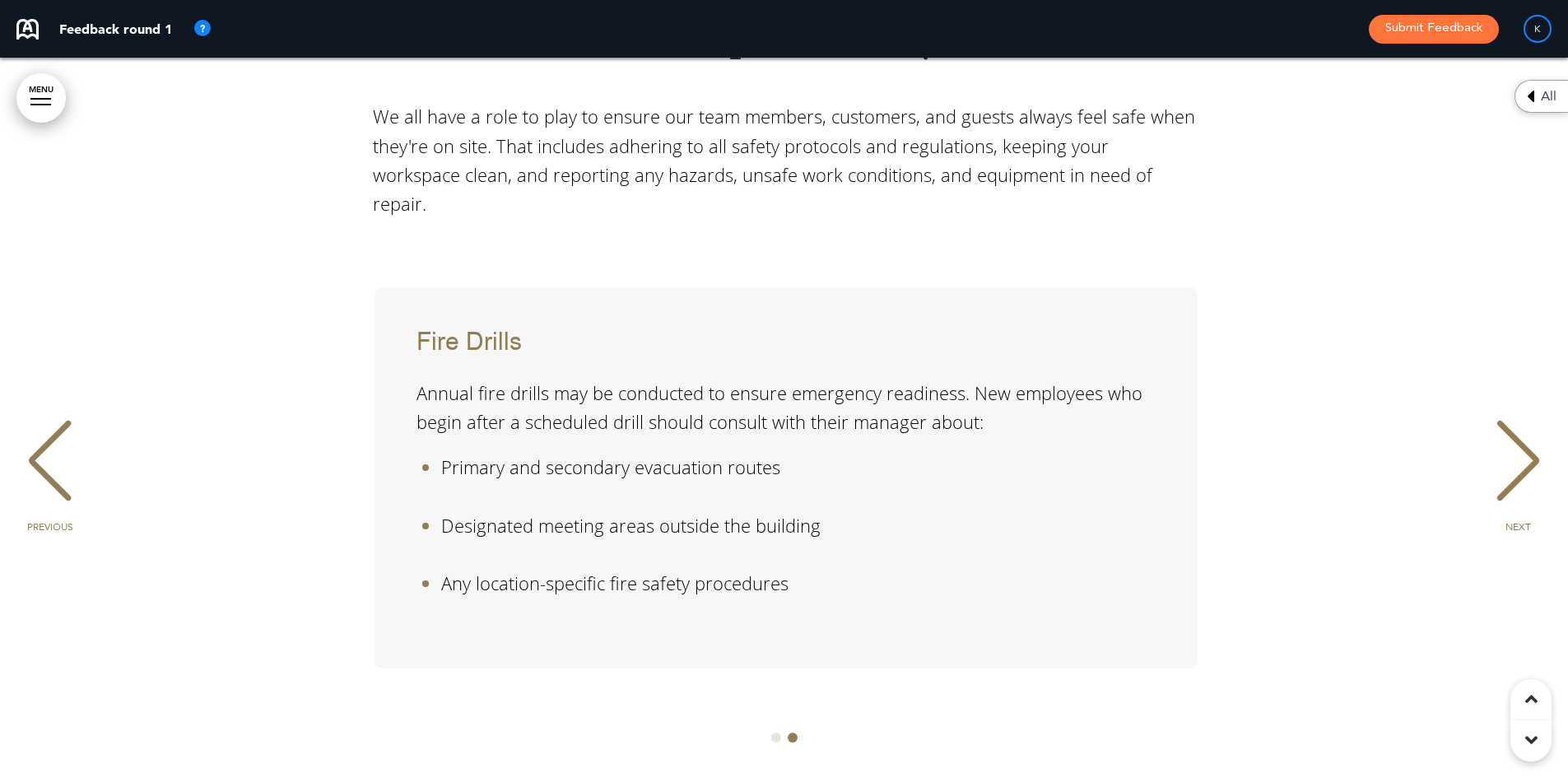
scroll to position [0, 1544]
click at [1528, 435] on div "NEXT" at bounding box center [1517, 476] width 50 height 83
click at [1524, 435] on div "NEXT" at bounding box center [1517, 476] width 50 height 83
click at [39, 435] on div "PREVIOUS" at bounding box center [49, 476] width 50 height 83
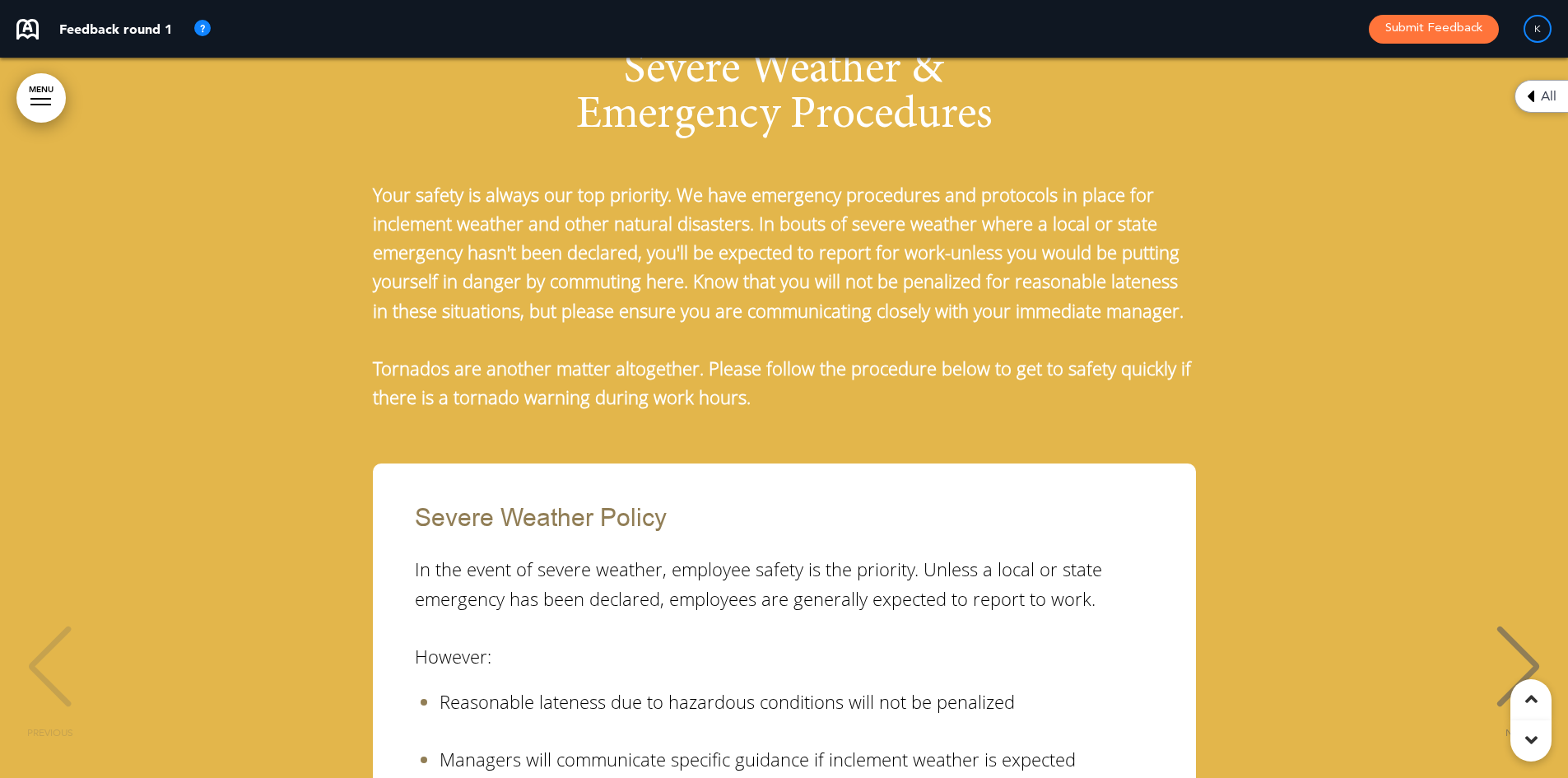
scroll to position [21487, 0]
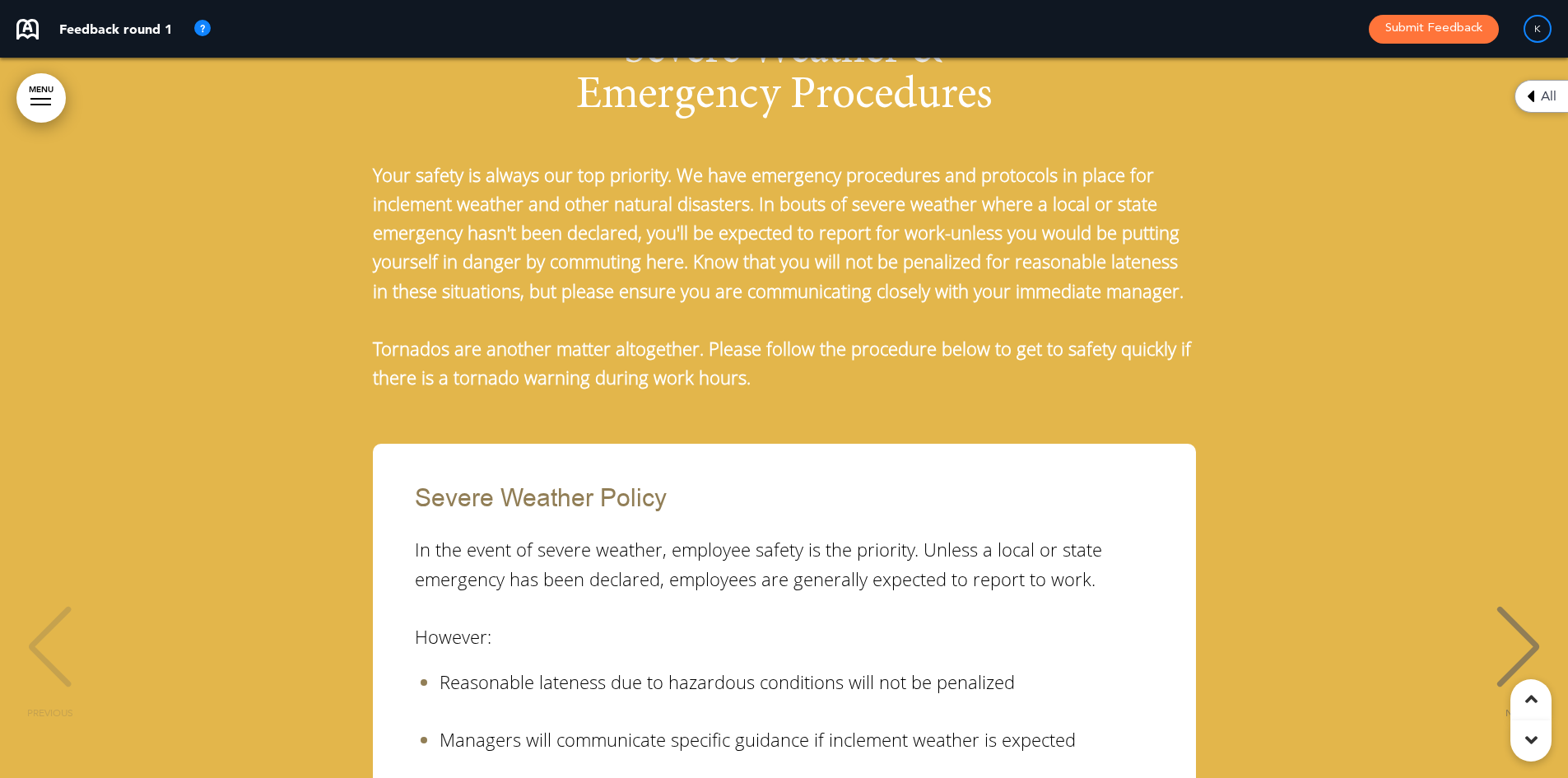
click at [1522, 621] on div "NEXT" at bounding box center [1517, 662] width 50 height 83
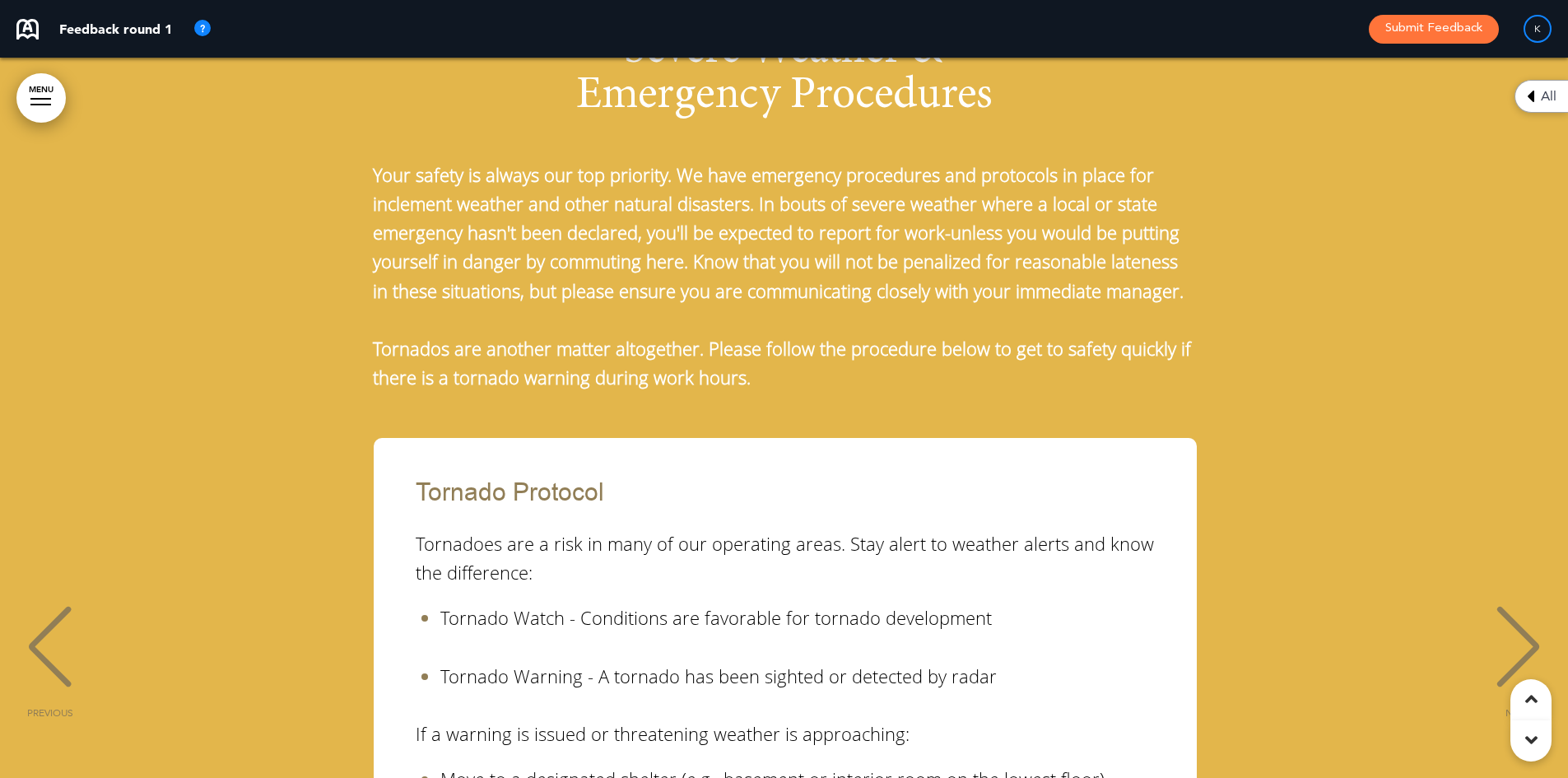
scroll to position [0, 1544]
click at [1522, 621] on div "NEXT" at bounding box center [1517, 662] width 50 height 83
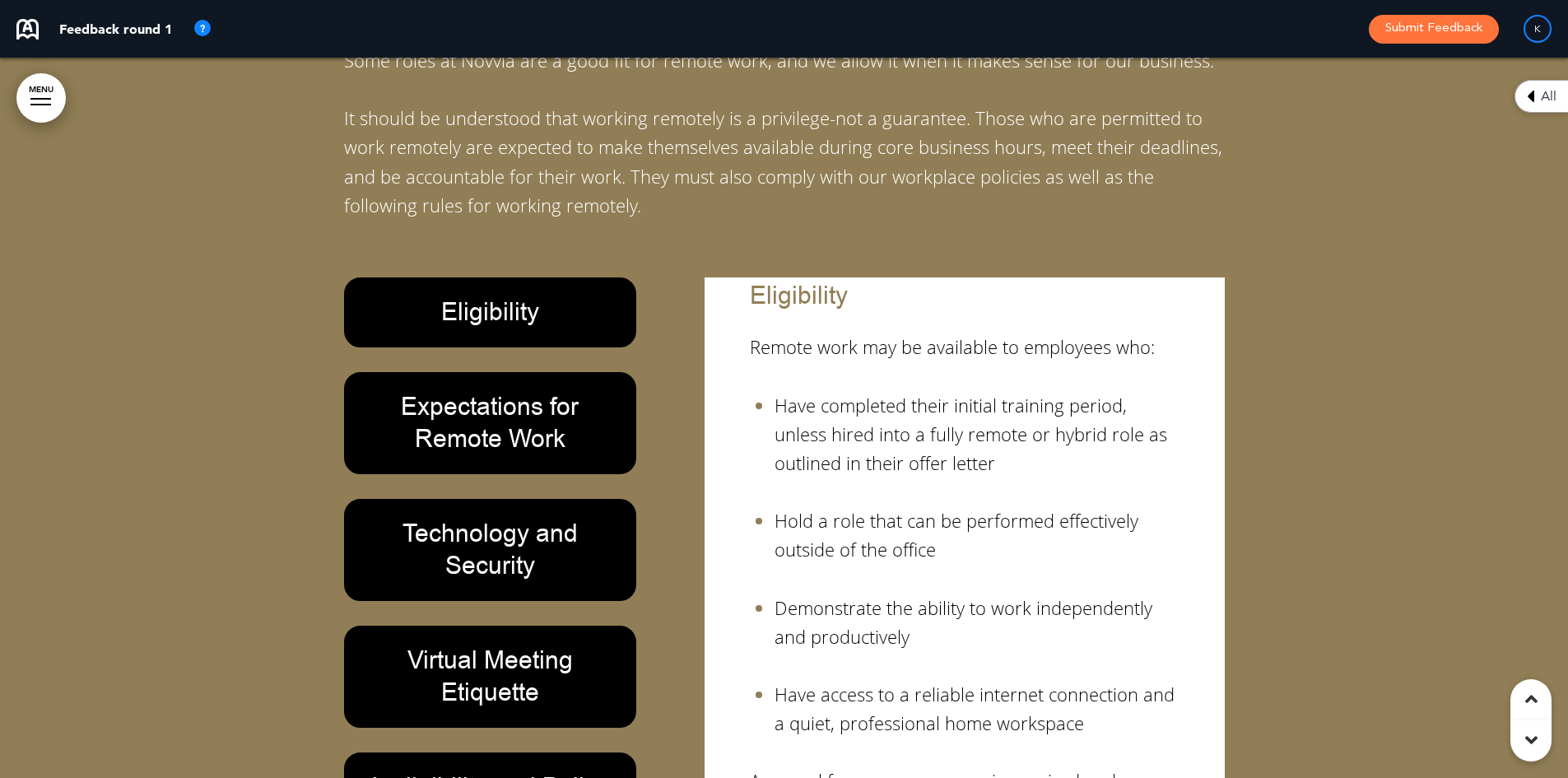
scroll to position [22804, 0]
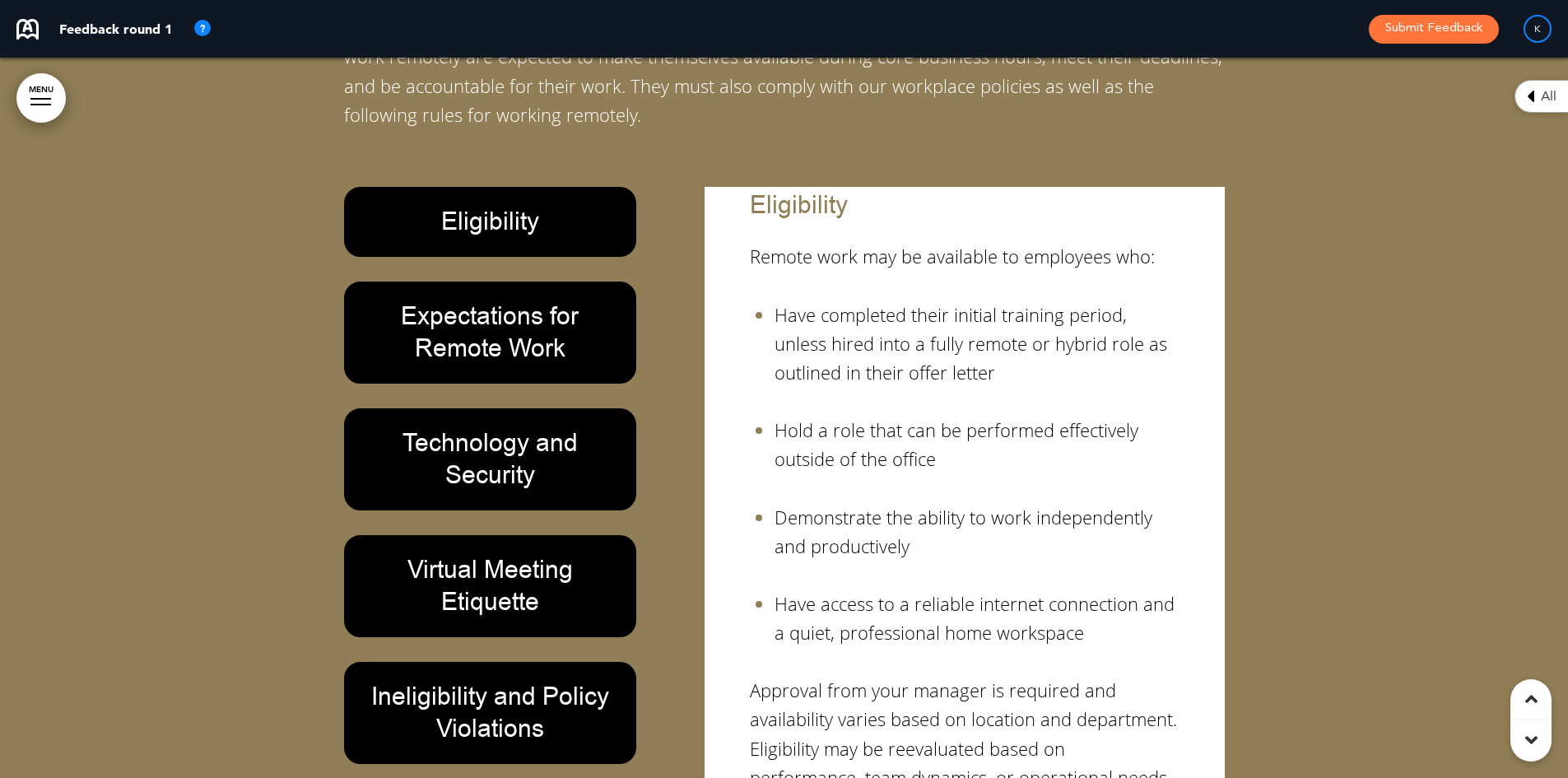
click at [476, 681] on h6 "Ineligibility and Policy Violations" at bounding box center [490, 713] width 256 height 64
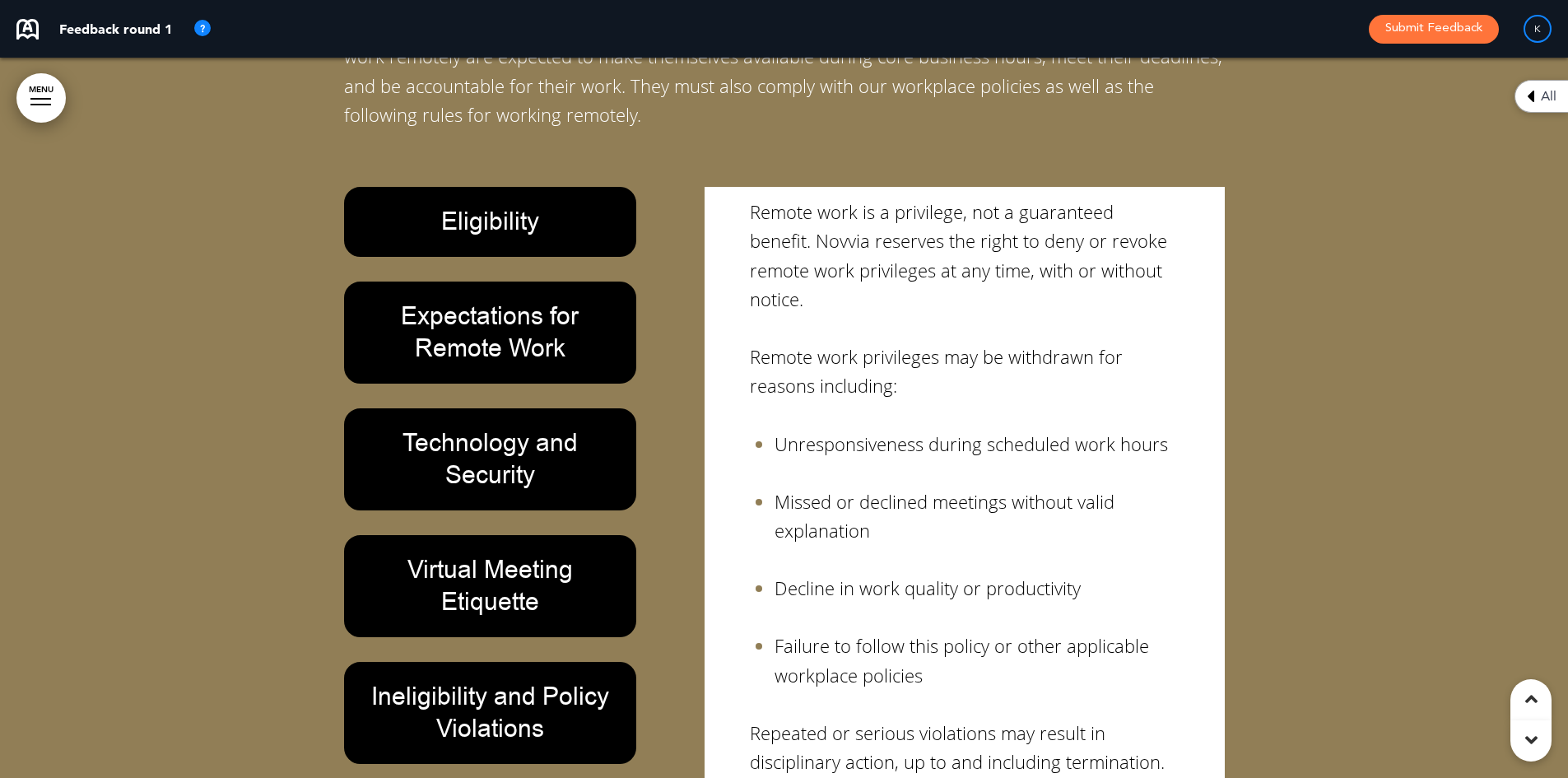
scroll to position [135, 0]
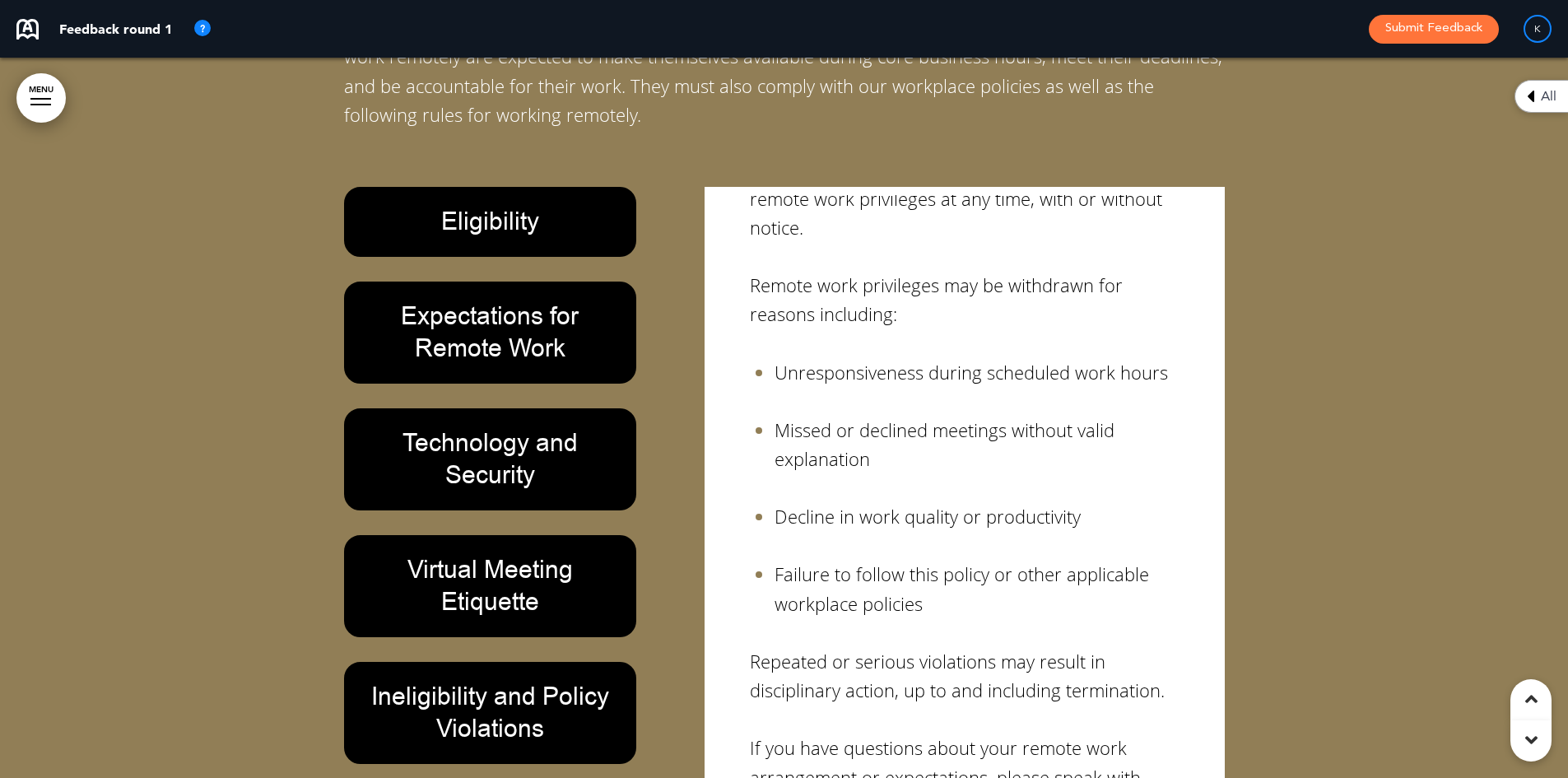
click at [488, 554] on h6 "Virtual Meeting Etiquette" at bounding box center [490, 586] width 256 height 64
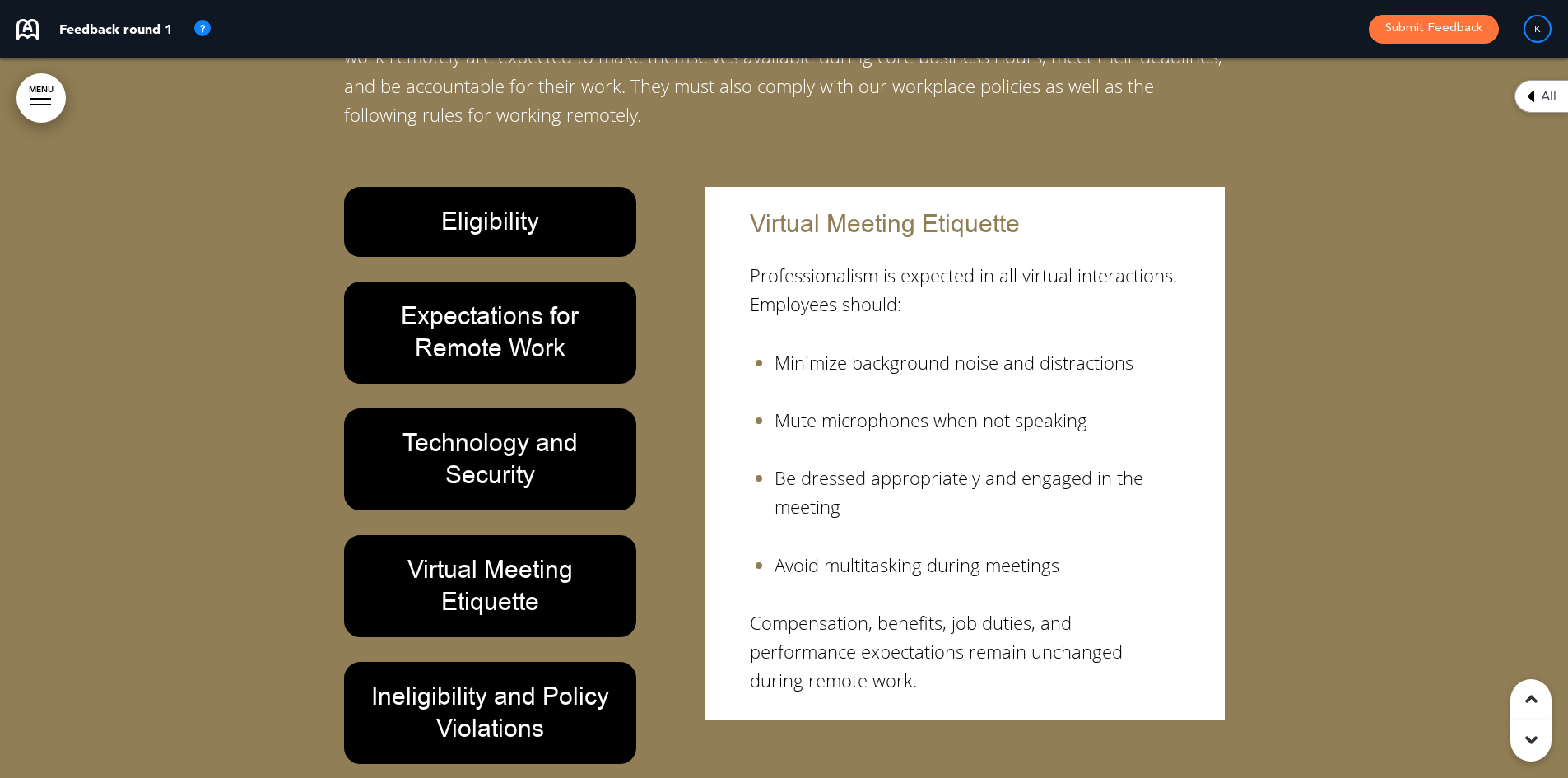
click at [520, 554] on h6 "Virtual Meeting Etiquette" at bounding box center [490, 586] width 256 height 64
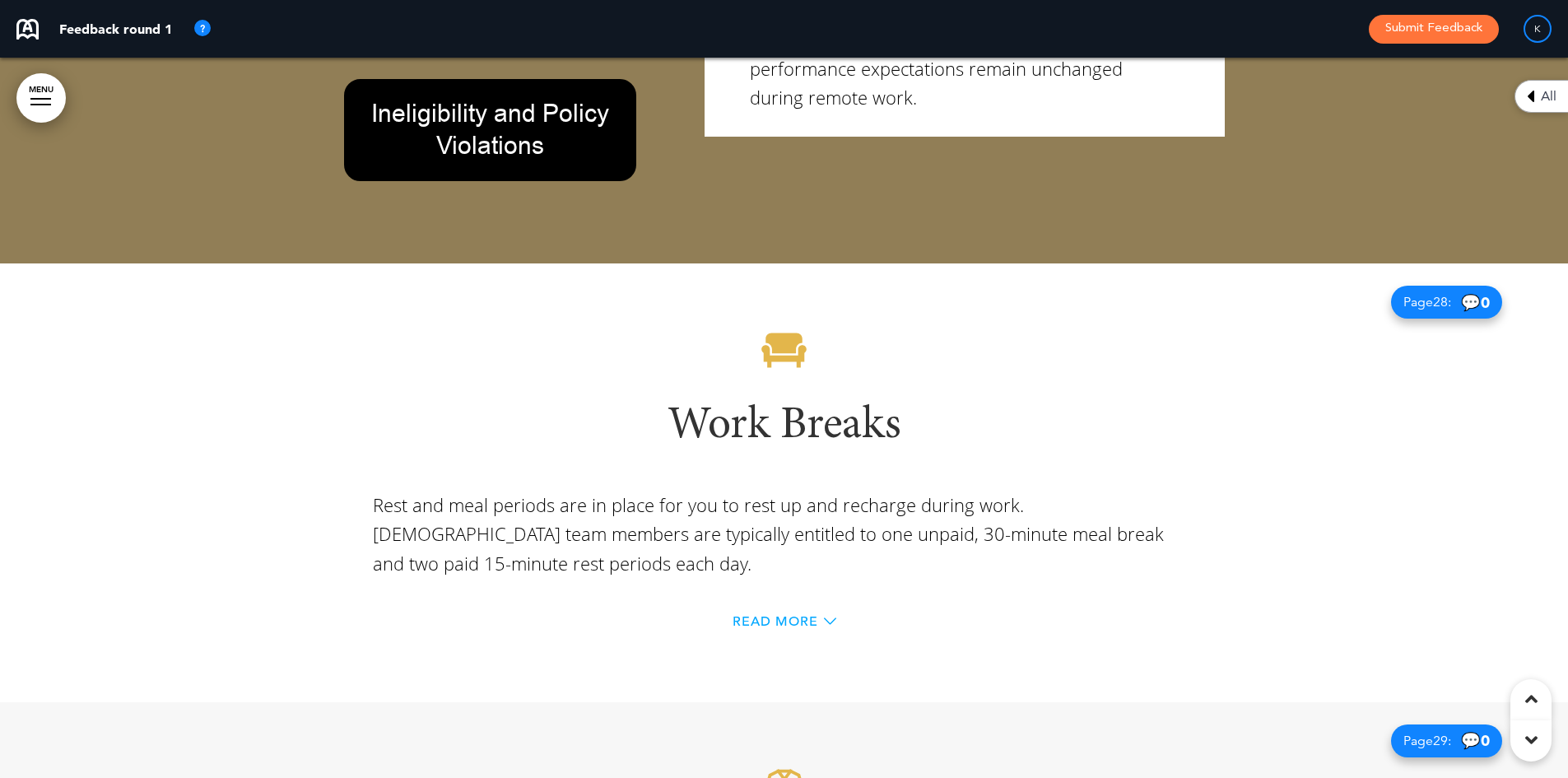
scroll to position [23381, 0]
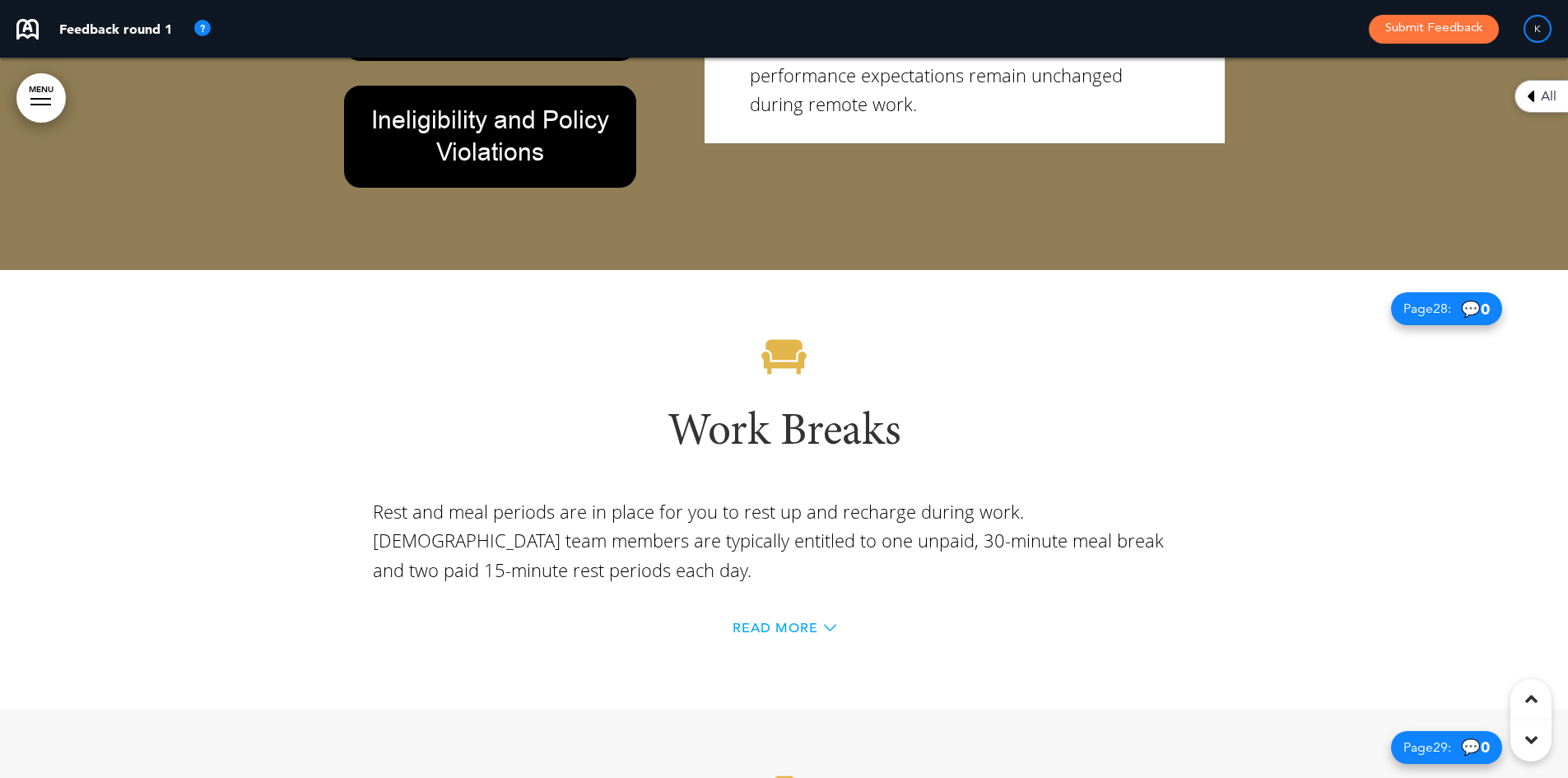
click at [770, 622] on span "Read More" at bounding box center [775, 629] width 85 height 13
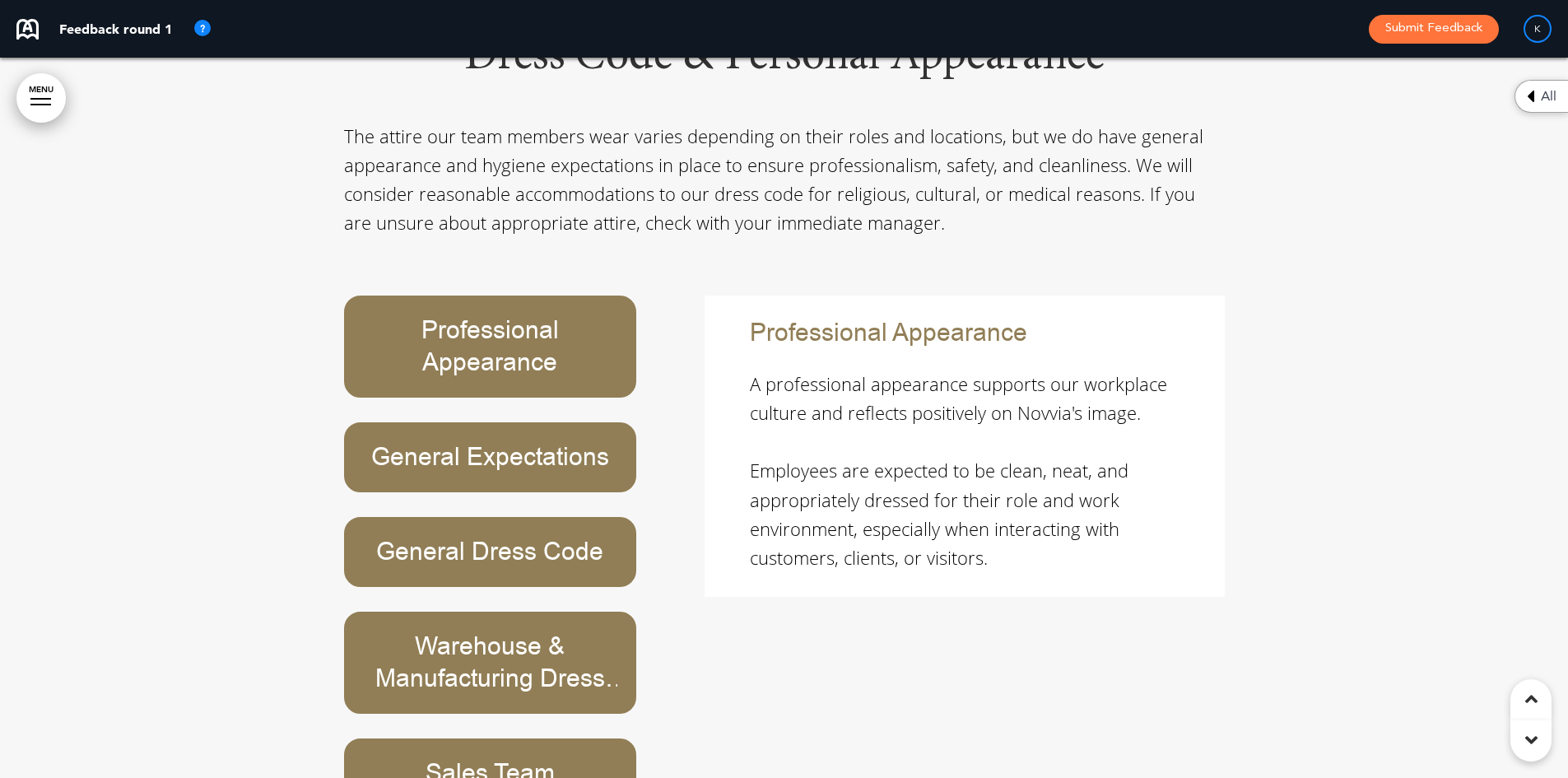
scroll to position [24533, 0]
